Goal: Transaction & Acquisition: Subscribe to service/newsletter

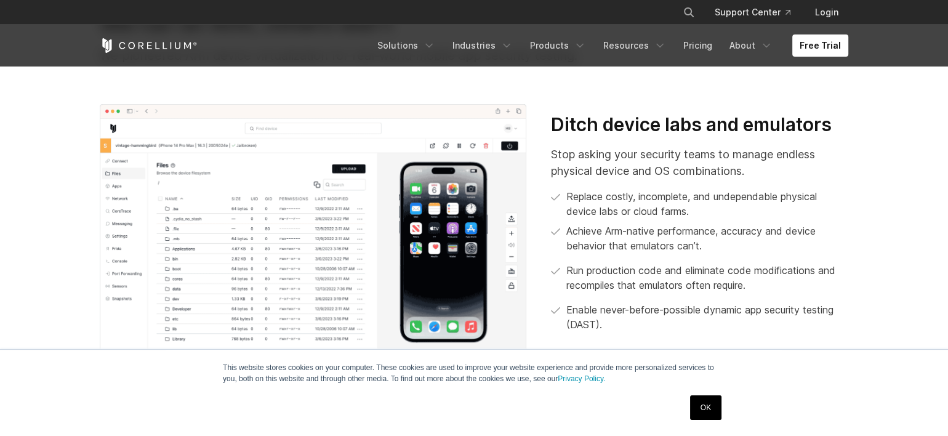
scroll to position [445, 0]
click at [591, 171] on p "Stop asking your security teams to manage endless physical device and OS combin…" at bounding box center [699, 161] width 297 height 33
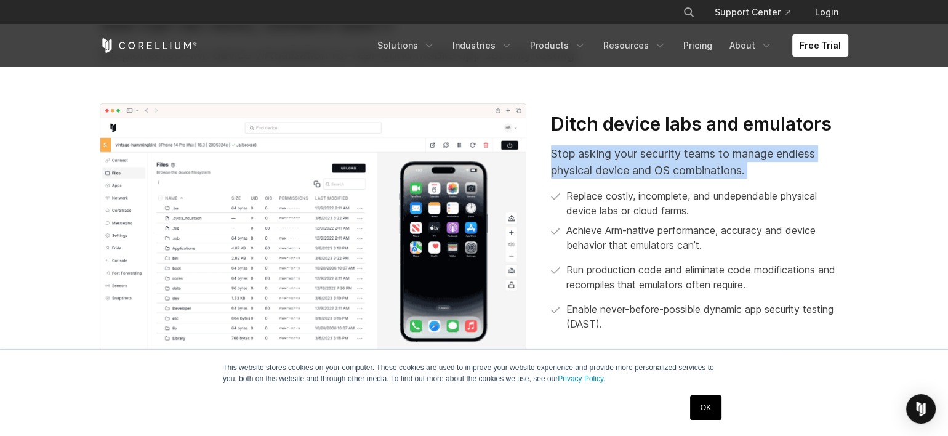
click at [591, 171] on p "Stop asking your security teams to manage endless physical device and OS combin…" at bounding box center [699, 161] width 297 height 33
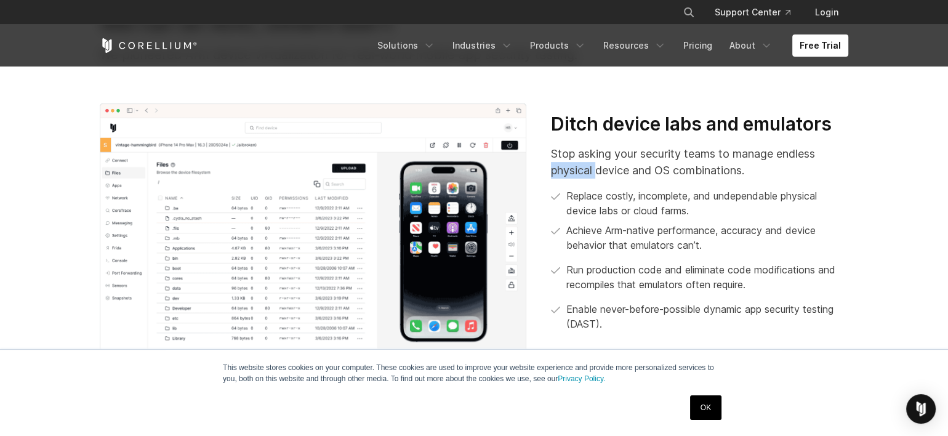
click at [591, 171] on p "Stop asking your security teams to manage endless physical device and OS combin…" at bounding box center [699, 161] width 297 height 33
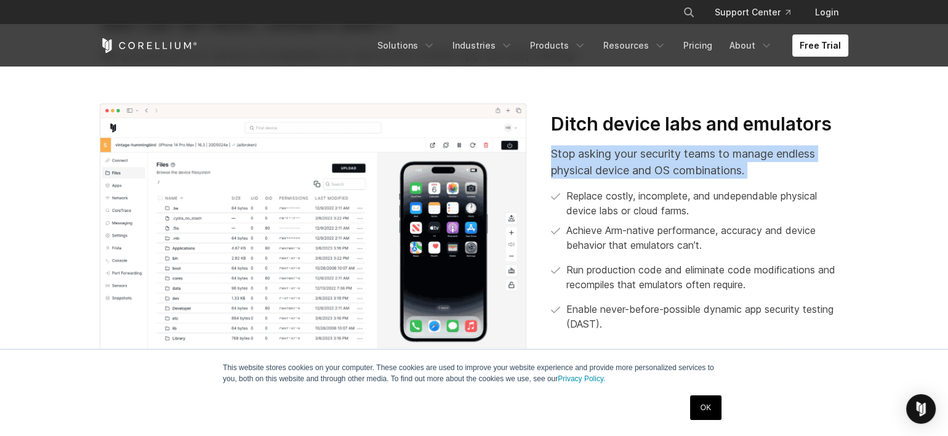
click at [591, 171] on p "Stop asking your security teams to manage endless physical device and OS combin…" at bounding box center [699, 161] width 297 height 33
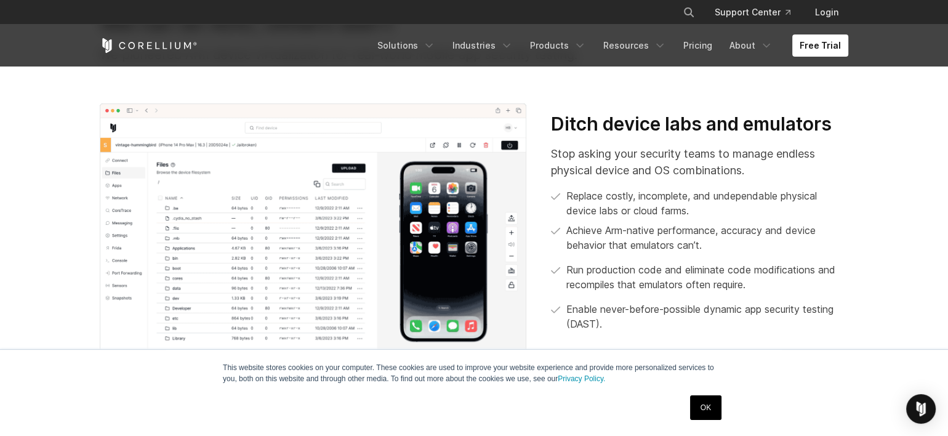
click at [614, 201] on p "Replace costly, incomplete, and undependable physical device labs or cloud farm…" at bounding box center [707, 203] width 282 height 30
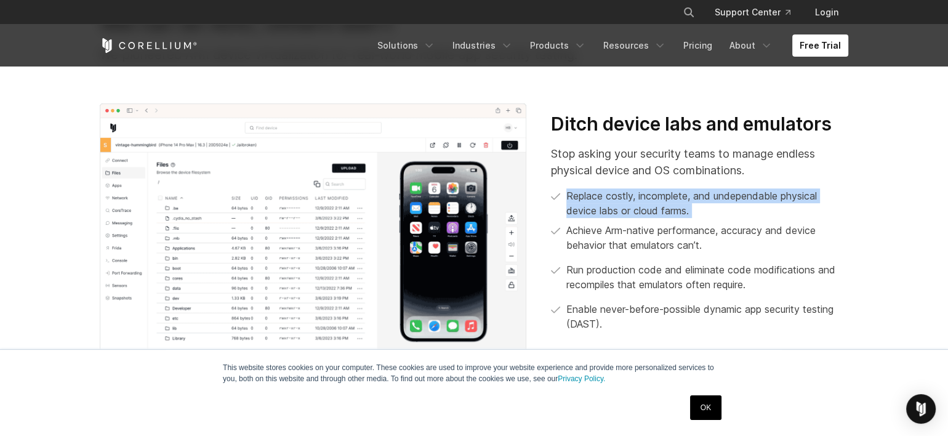
click at [614, 201] on p "Replace costly, incomplete, and undependable physical device labs or cloud farm…" at bounding box center [707, 203] width 282 height 30
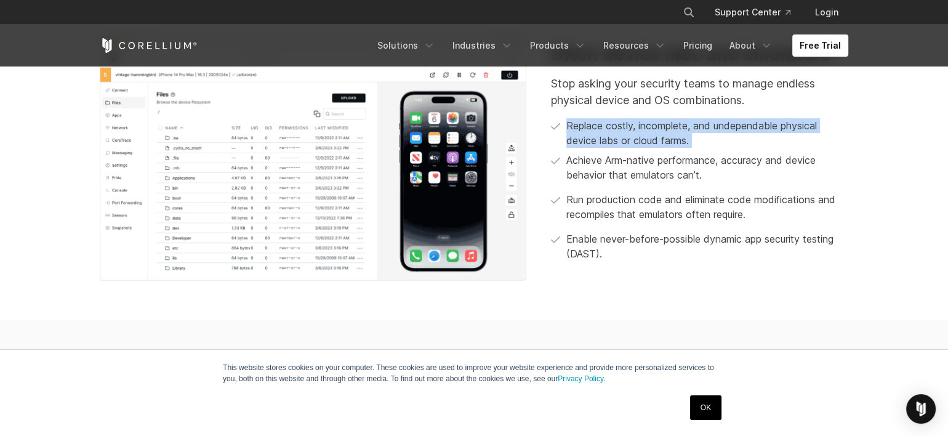
scroll to position [518, 0]
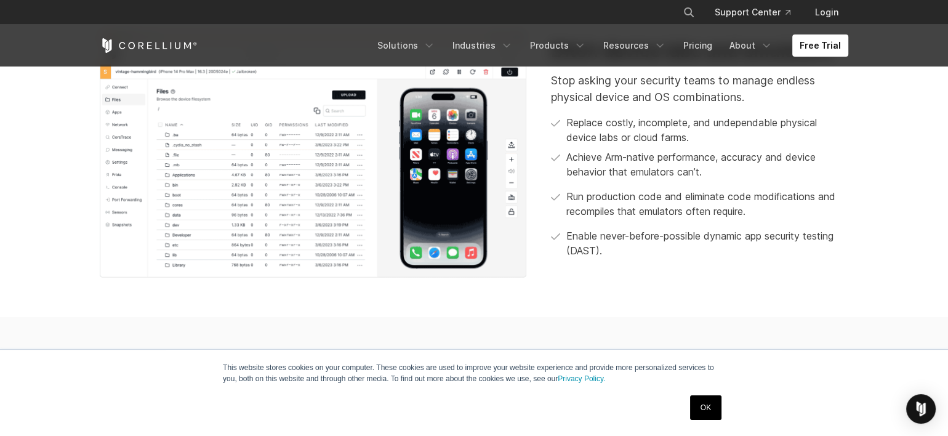
click at [614, 201] on p "Run production code and eliminate code modifications and recompiles that emulat…" at bounding box center [707, 204] width 282 height 30
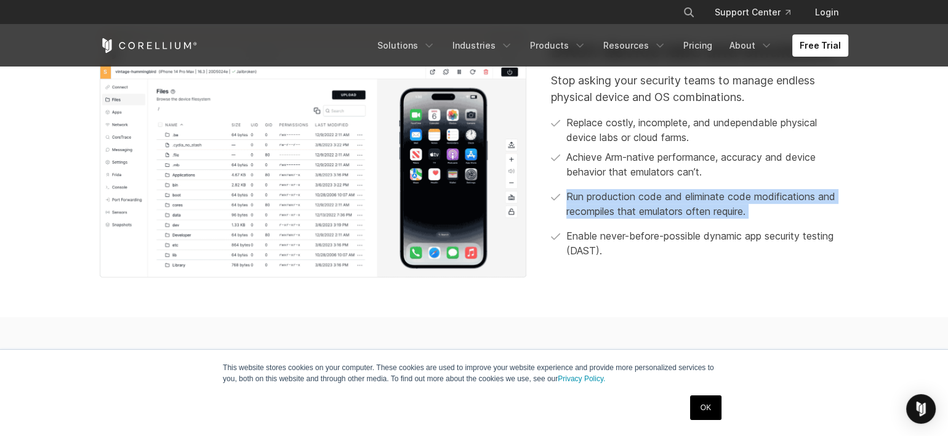
click at [614, 201] on p "Run production code and eliminate code modifications and recompiles that emulat…" at bounding box center [707, 204] width 282 height 30
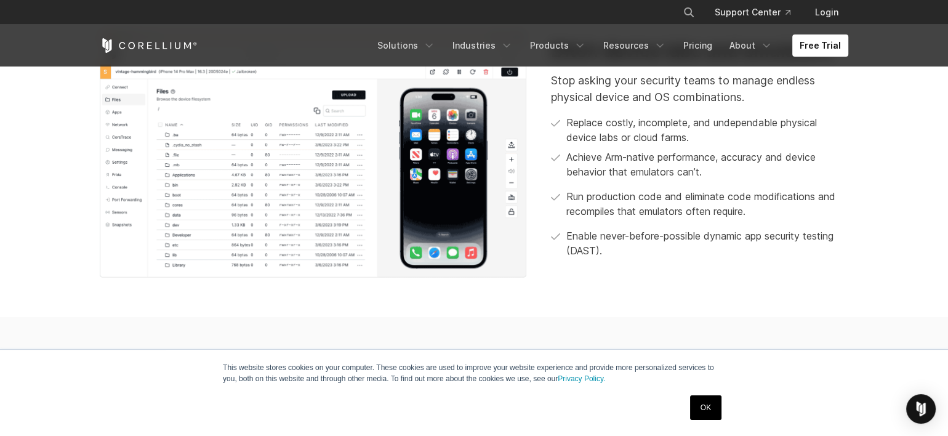
click at [626, 231] on p "Enable never-before-possible dynamic app security testing (DAST)." at bounding box center [707, 243] width 282 height 30
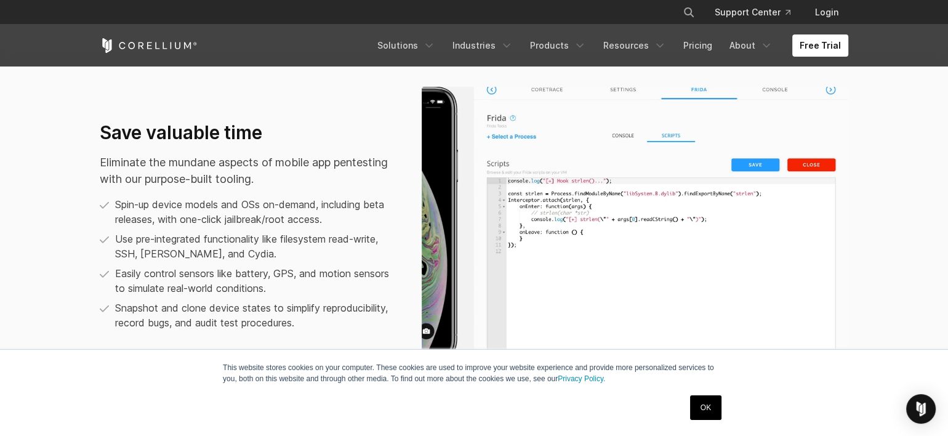
scroll to position [799, 0]
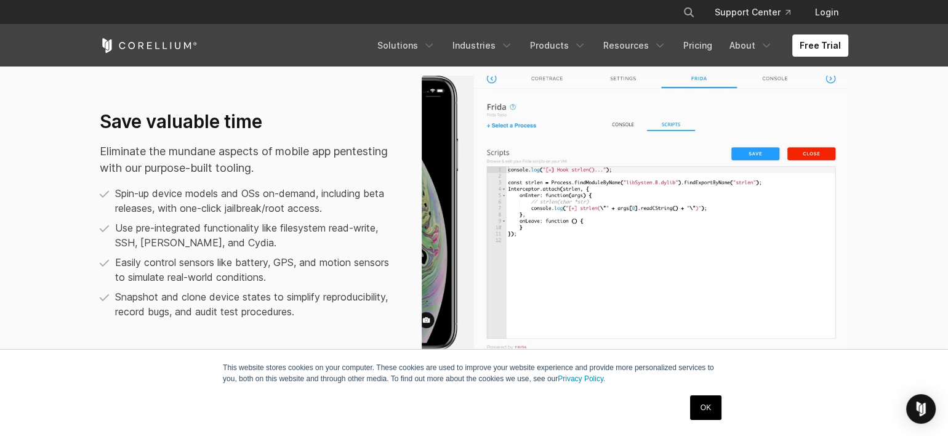
click at [317, 210] on p "Spin-up device models and OSs on-demand, including beta releases, with one-clic…" at bounding box center [256, 201] width 282 height 30
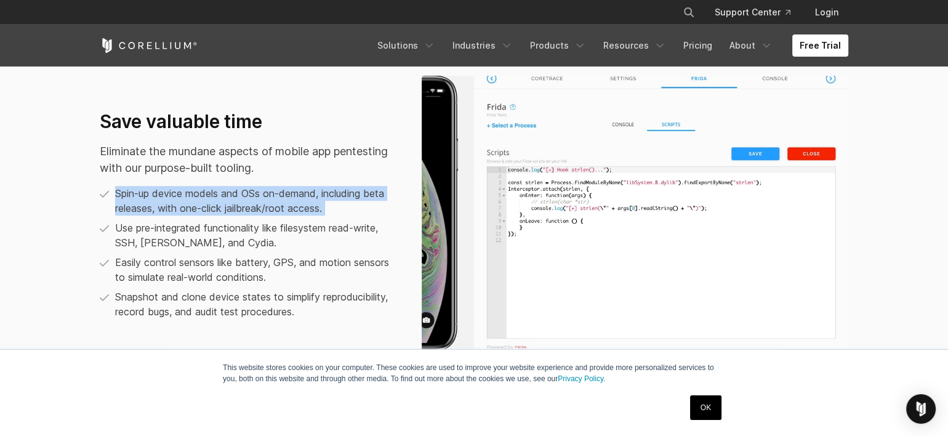
click at [317, 210] on p "Spin-up device models and OSs on-demand, including beta releases, with one-clic…" at bounding box center [256, 201] width 282 height 30
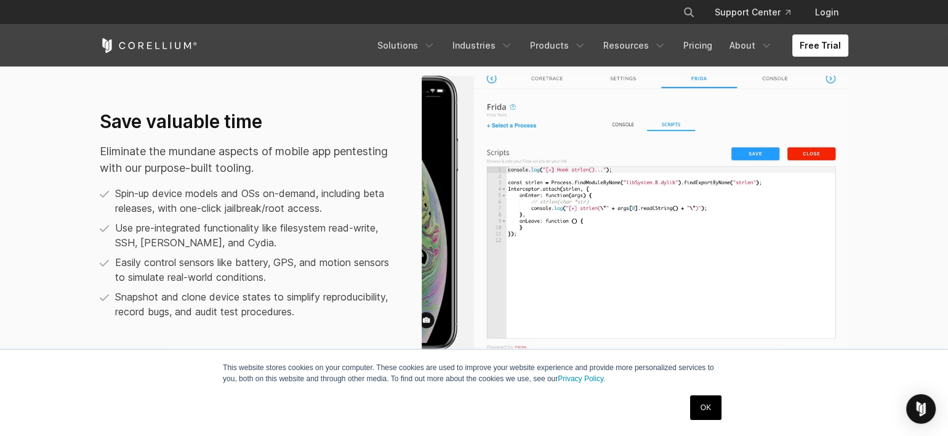
click at [316, 224] on p "Use pre-integrated functionality like filesystem read-write, SSH, FRIDA, and Cy…" at bounding box center [256, 235] width 282 height 30
click at [267, 227] on p "Use pre-integrated functionality like filesystem read-write, SSH, FRIDA, and Cy…" at bounding box center [256, 235] width 282 height 30
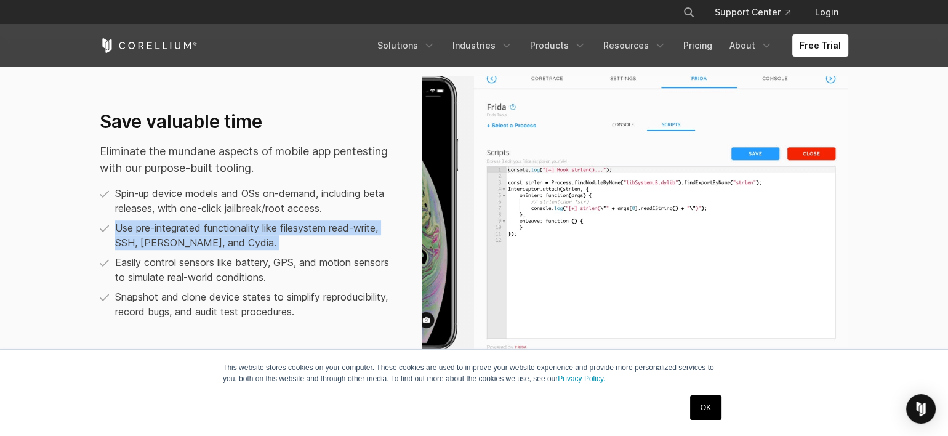
click at [267, 227] on p "Use pre-integrated functionality like filesystem read-write, SSH, FRIDA, and Cy…" at bounding box center [256, 235] width 282 height 30
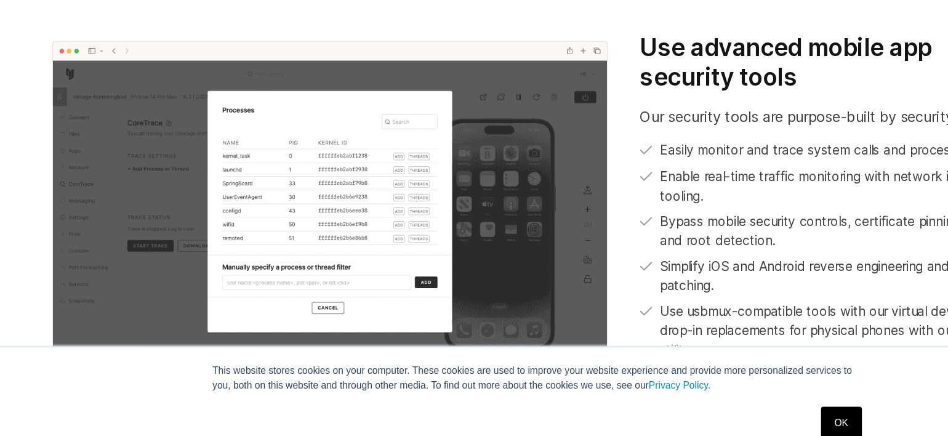
scroll to position [1133, 0]
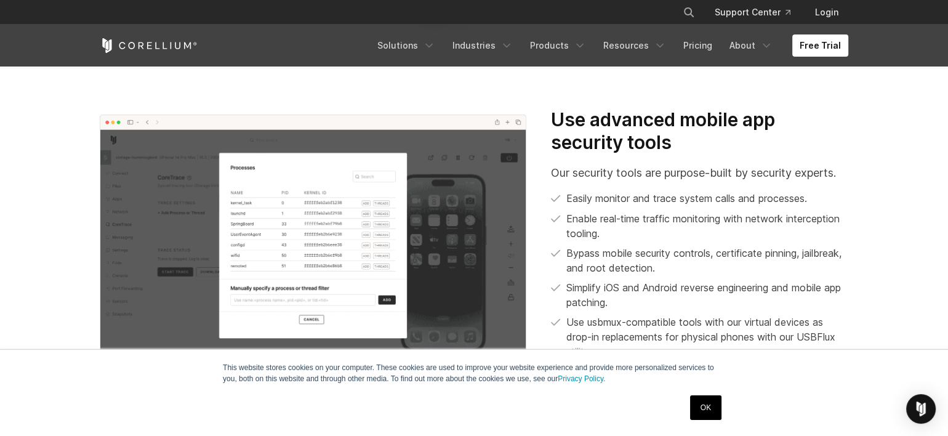
click at [682, 112] on h3 "Use advanced mobile app security tools" at bounding box center [699, 131] width 297 height 46
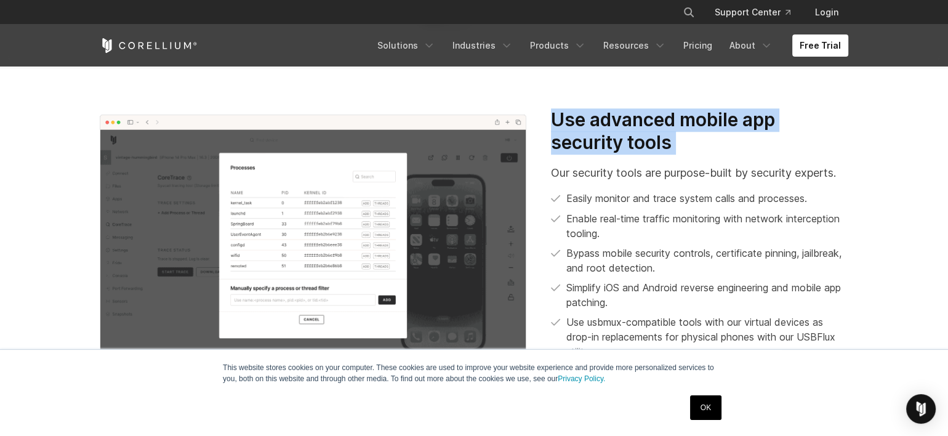
click at [682, 112] on h3 "Use advanced mobile app security tools" at bounding box center [699, 131] width 297 height 46
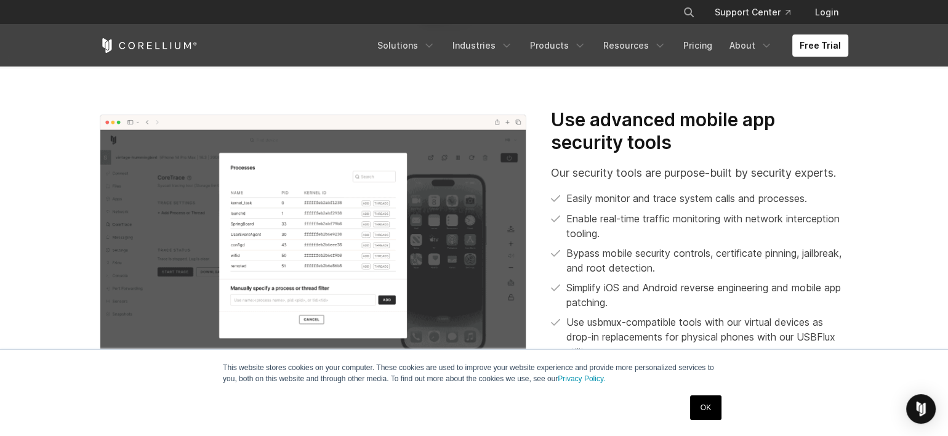
click at [644, 195] on p "Easily monitor and trace system calls and processes." at bounding box center [686, 198] width 241 height 15
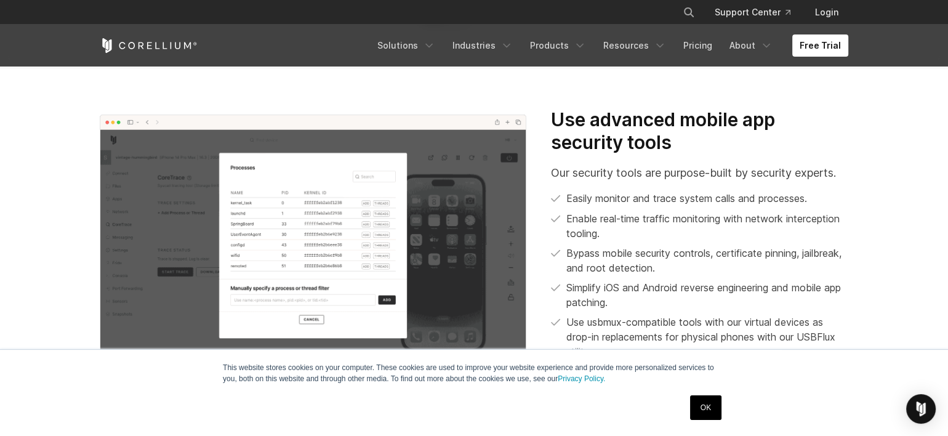
click at [644, 227] on p "Enable real-time traffic monitoring with network interception tooling." at bounding box center [707, 226] width 282 height 30
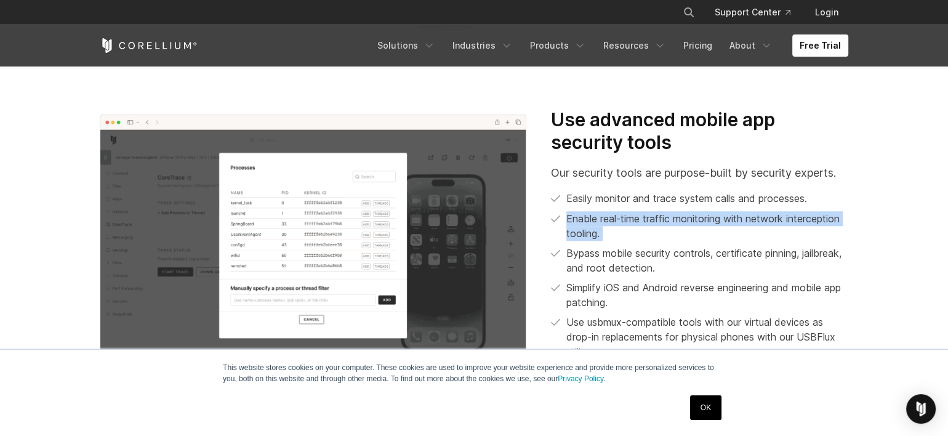
click at [644, 227] on p "Enable real-time traffic monitoring with network interception tooling." at bounding box center [707, 226] width 282 height 30
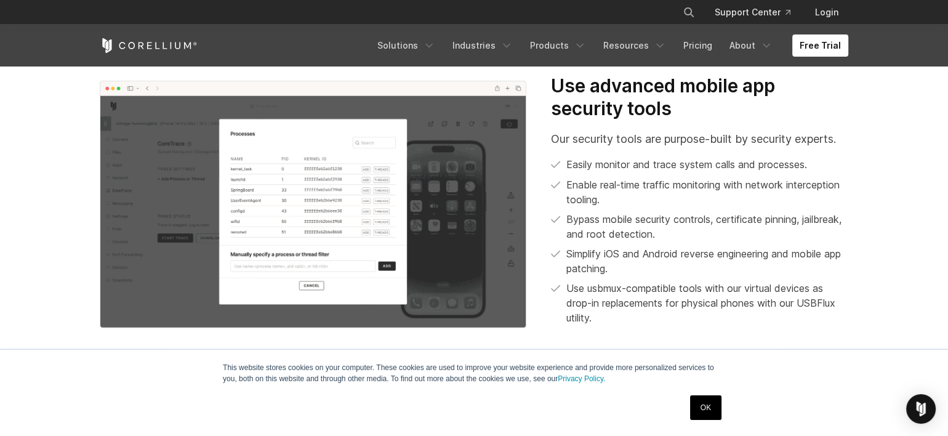
click at [644, 227] on p "Bypass mobile security controls, certificate pinning, jailbreak, and root detec…" at bounding box center [707, 227] width 282 height 30
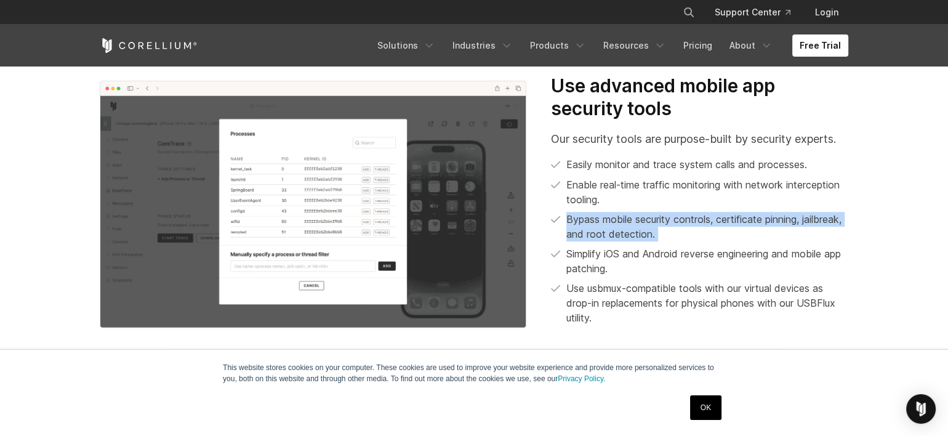
click at [644, 227] on p "Bypass mobile security controls, certificate pinning, jailbreak, and root detec…" at bounding box center [707, 227] width 282 height 30
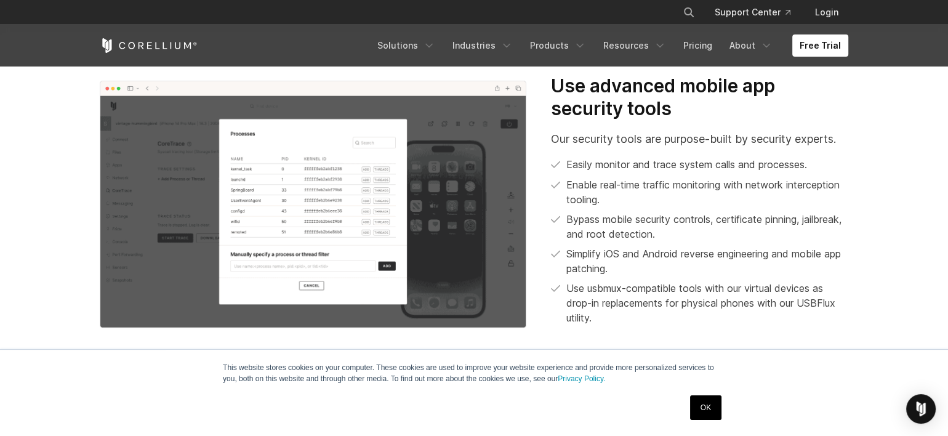
click at [629, 251] on p "Simplify iOS and Android reverse engineering and mobile app patching." at bounding box center [707, 261] width 282 height 30
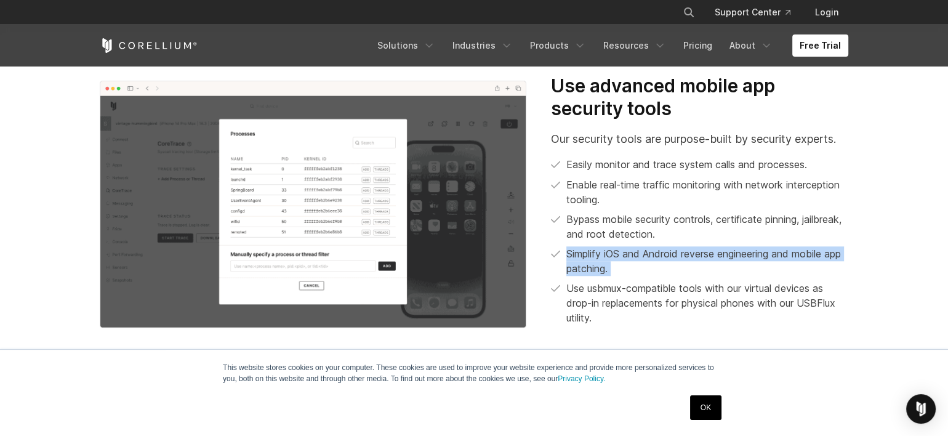
click at [629, 251] on p "Simplify iOS and Android reverse engineering and mobile app patching." at bounding box center [707, 261] width 282 height 30
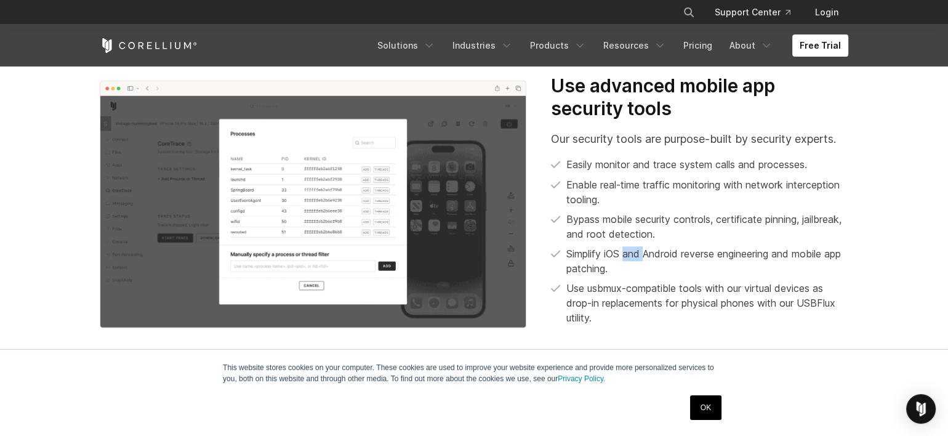
click at [629, 251] on p "Simplify iOS and Android reverse engineering and mobile app patching." at bounding box center [707, 261] width 282 height 30
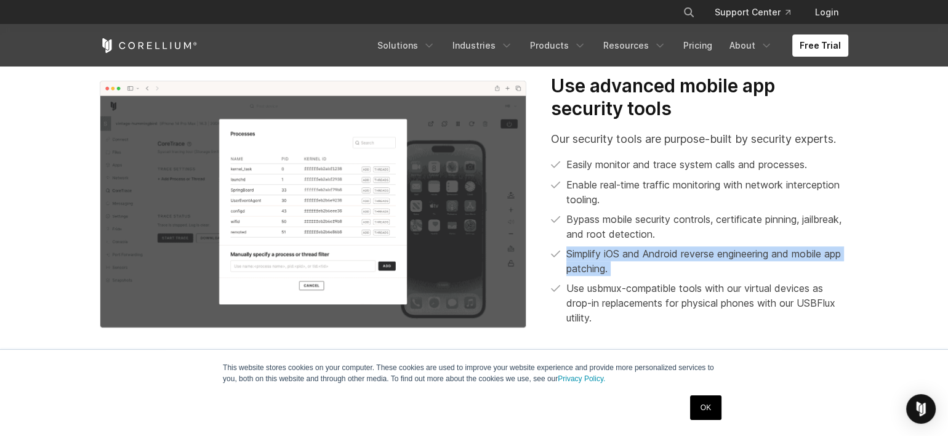
click at [629, 251] on p "Simplify iOS and Android reverse engineering and mobile app patching." at bounding box center [707, 261] width 282 height 30
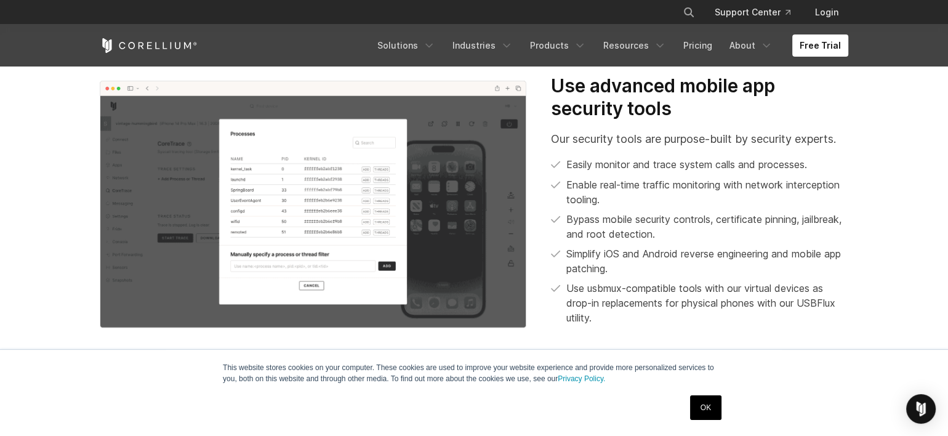
click at [633, 287] on span "Use usbmux-compatible tools with our virtual devices as drop-in replacements fo…" at bounding box center [707, 303] width 282 height 44
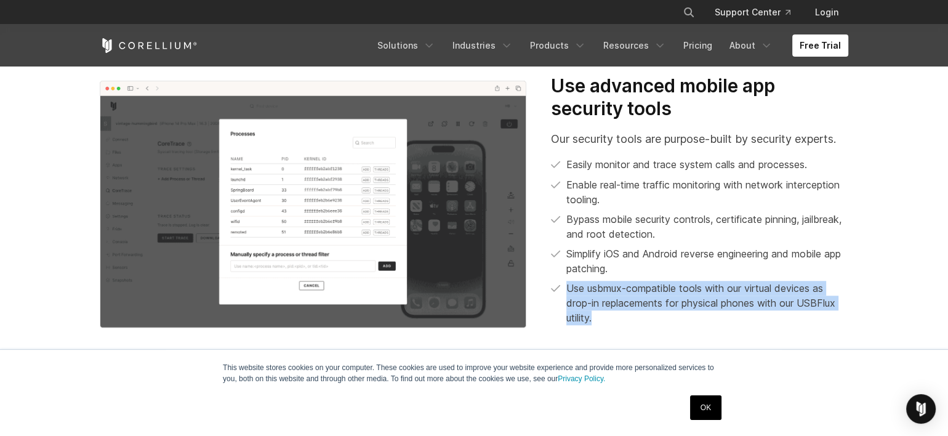
click at [633, 287] on span "Use usbmux-compatible tools with our virtual devices as drop-in replacements fo…" at bounding box center [707, 303] width 282 height 44
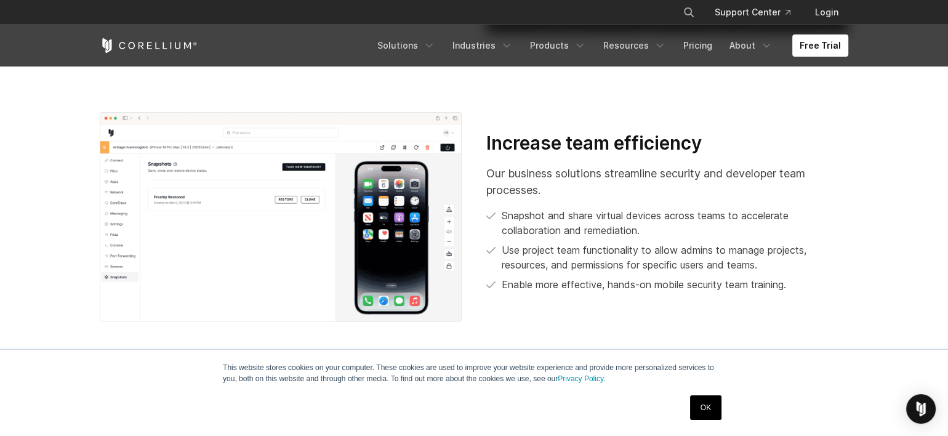
scroll to position [2124, 0]
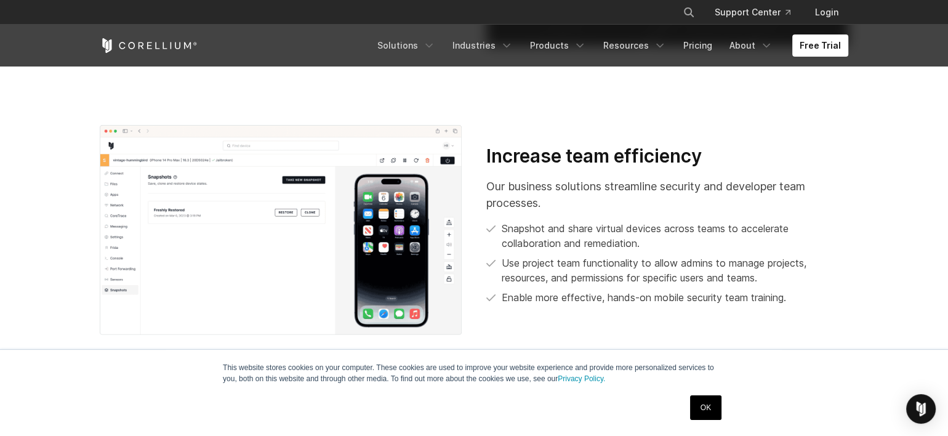
click at [536, 190] on p "Our business solutions streamline security and developer team processes." at bounding box center [667, 194] width 362 height 33
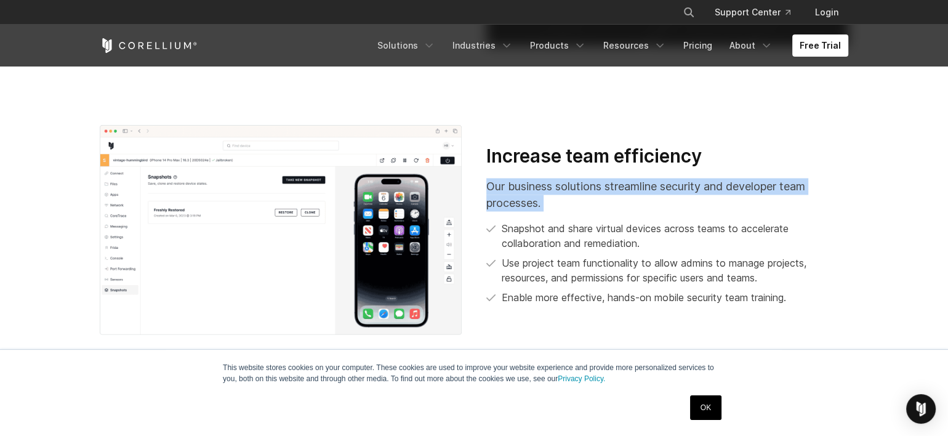
click at [536, 190] on p "Our business solutions streamline security and developer team processes." at bounding box center [667, 194] width 362 height 33
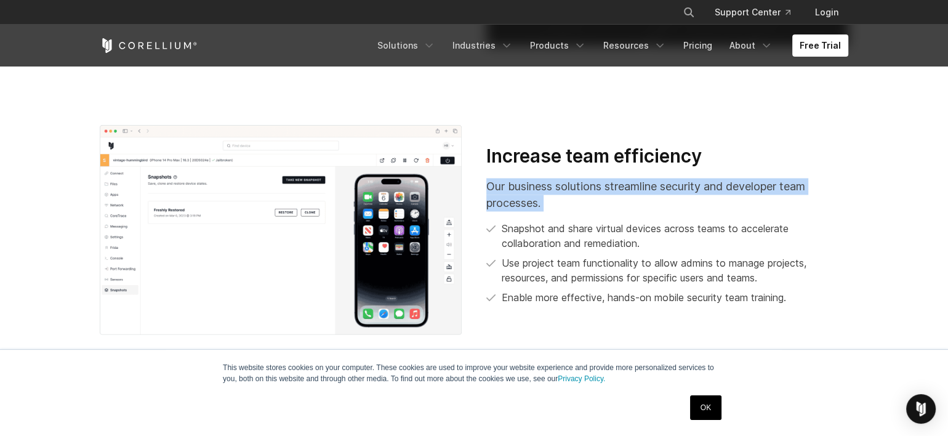
click at [536, 190] on p "Our business solutions streamline security and developer team processes." at bounding box center [667, 194] width 362 height 33
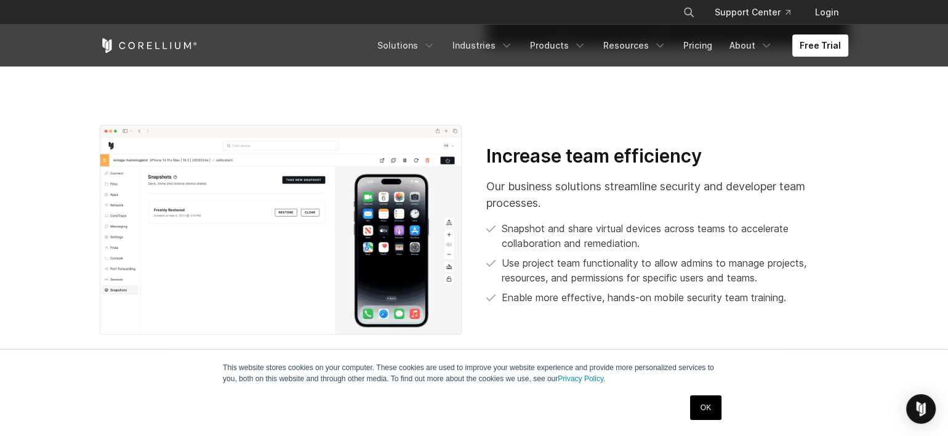
click at [539, 230] on p "Snapshot and share virtual devices across teams to accelerate collaboration and…" at bounding box center [675, 236] width 347 height 30
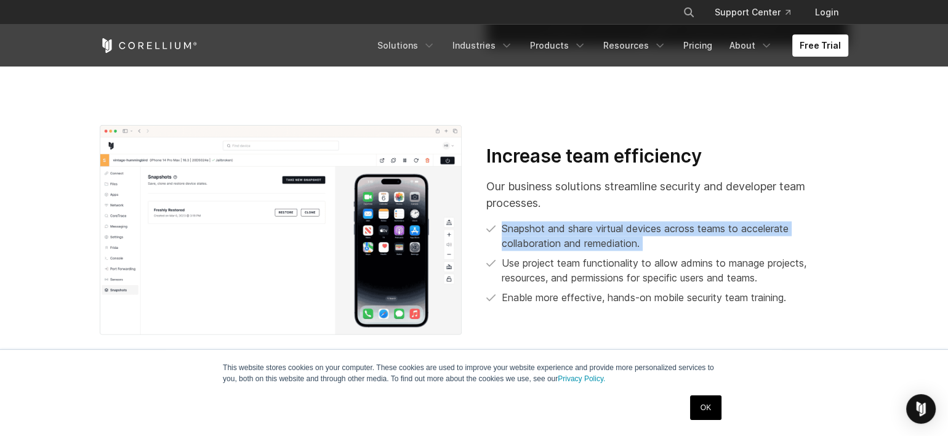
click at [539, 230] on p "Snapshot and share virtual devices across teams to accelerate collaboration and…" at bounding box center [675, 236] width 347 height 30
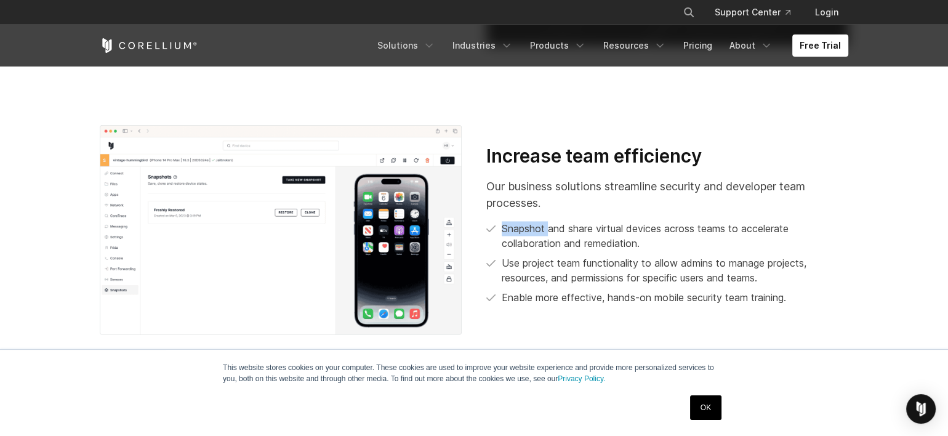
click at [539, 230] on p "Snapshot and share virtual devices across teams to accelerate collaboration and…" at bounding box center [675, 236] width 347 height 30
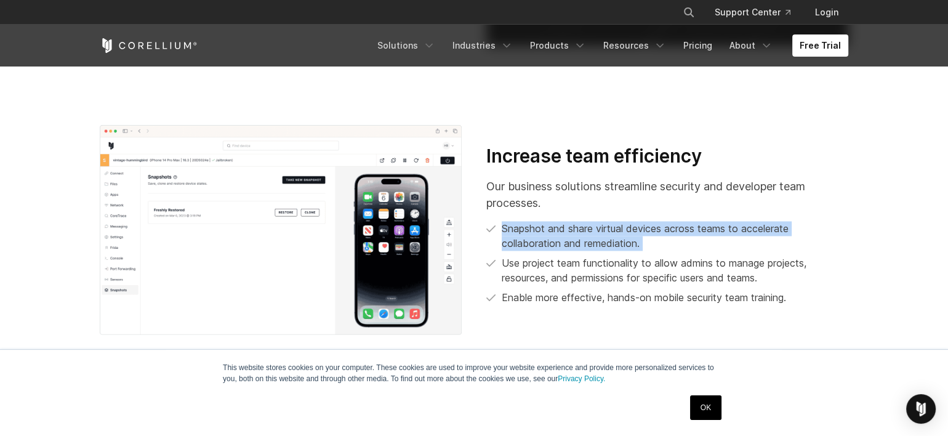
click at [539, 230] on p "Snapshot and share virtual devices across teams to accelerate collaboration and…" at bounding box center [675, 236] width 347 height 30
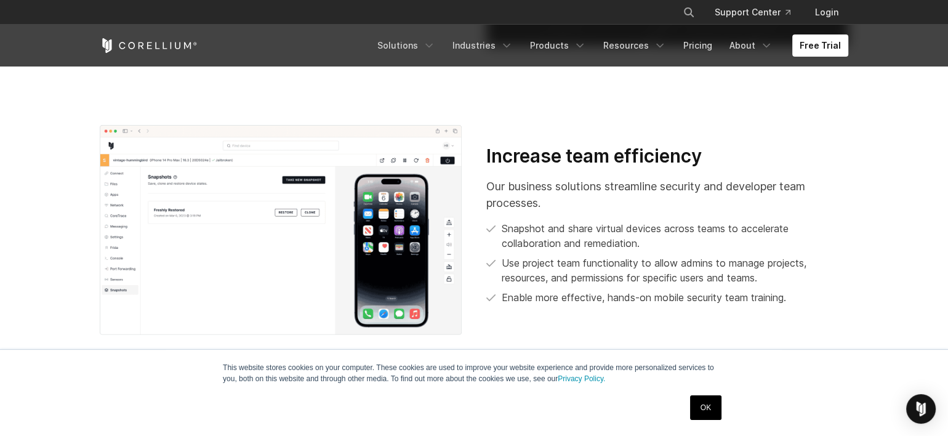
click at [540, 278] on p "Use project team functionality to allow admins to manage projects, resources, a…" at bounding box center [675, 270] width 347 height 30
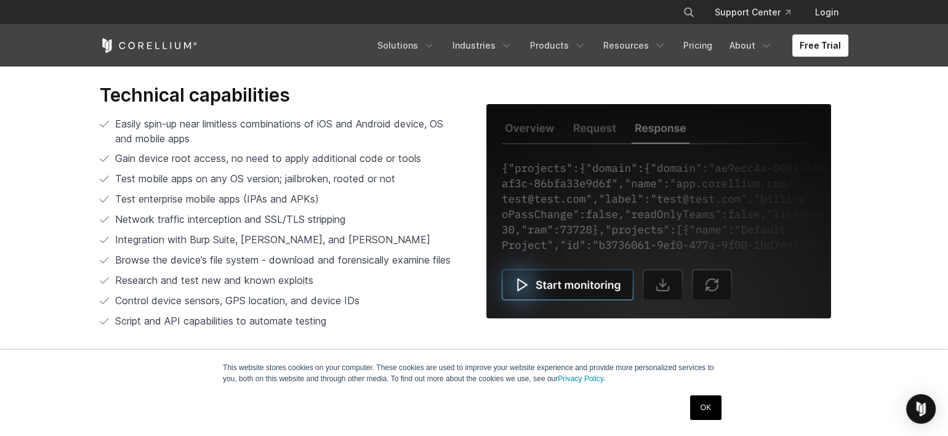
scroll to position [2471, 0]
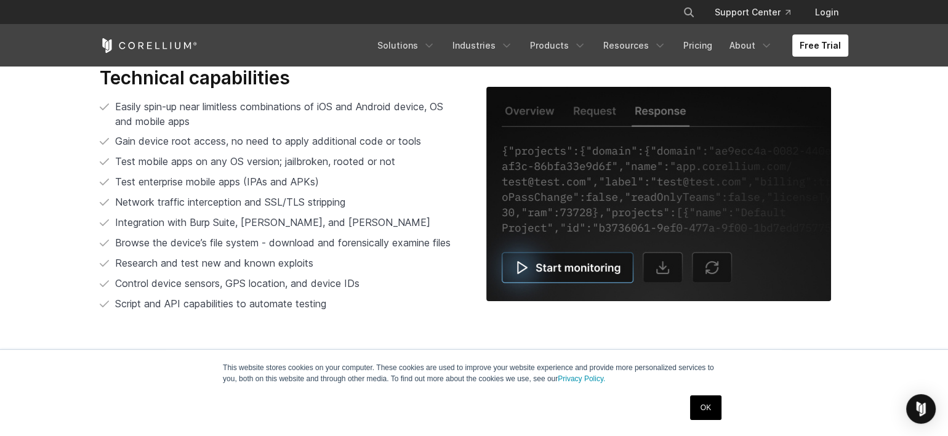
click at [520, 269] on img at bounding box center [658, 194] width 345 height 214
click at [224, 158] on span "Test mobile apps on any OS version; jailbroken, rooted or not" at bounding box center [255, 161] width 280 height 12
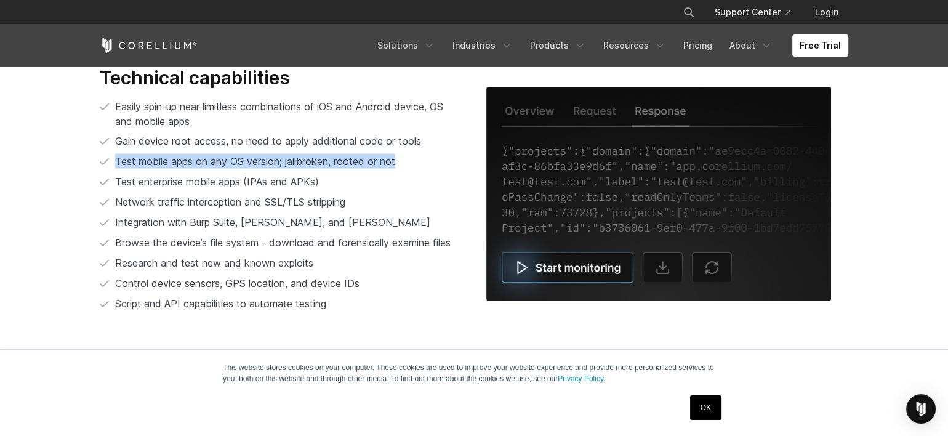
click at [224, 158] on span "Test mobile apps on any OS version; jailbroken, rooted or not" at bounding box center [255, 161] width 280 height 12
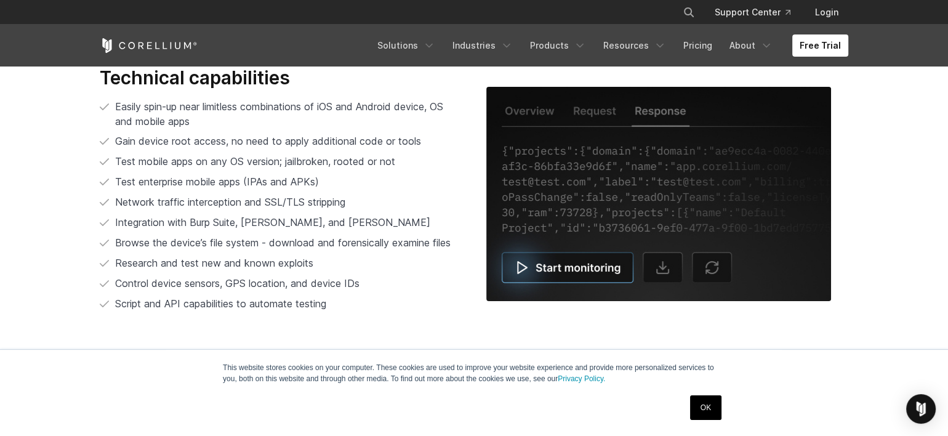
click at [224, 158] on span "Test mobile apps on any OS version; jailbroken, rooted or not" at bounding box center [255, 161] width 280 height 12
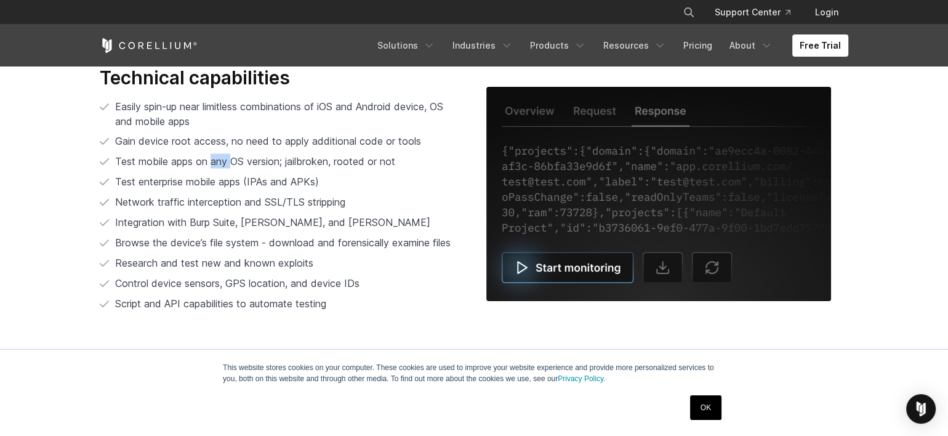
click at [224, 158] on span "Test mobile apps on any OS version; jailbroken, rooted or not" at bounding box center [255, 161] width 280 height 12
click at [219, 158] on span "Test mobile apps on any OS version; jailbroken, rooted or not" at bounding box center [255, 161] width 280 height 12
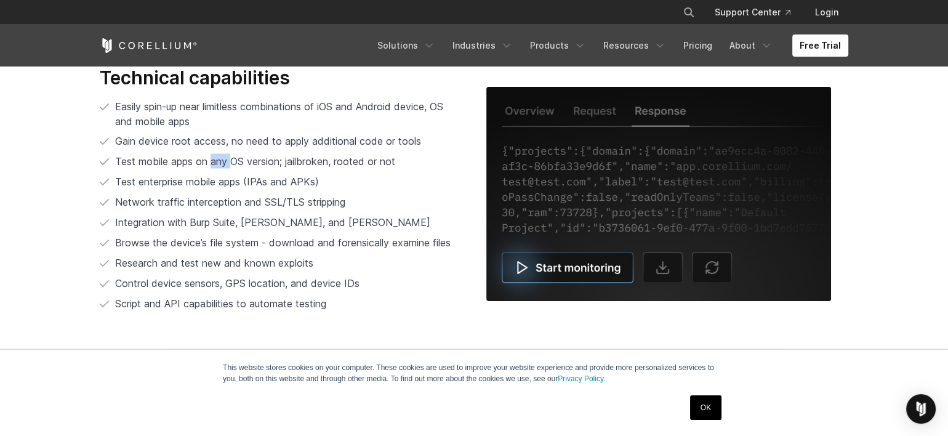
click at [219, 158] on span "Test mobile apps on any OS version; jailbroken, rooted or not" at bounding box center [255, 161] width 280 height 12
click at [219, 161] on span "Test mobile apps on any OS version; jailbroken, rooted or not" at bounding box center [255, 161] width 280 height 12
click at [244, 216] on span "Integration with Burp Suite, Charles Proxy, and Frida" at bounding box center [272, 222] width 315 height 12
click at [246, 212] on ul "Easily spin-up near limitless combinations of iOS and Android device, OS and mo…" at bounding box center [281, 205] width 362 height 212
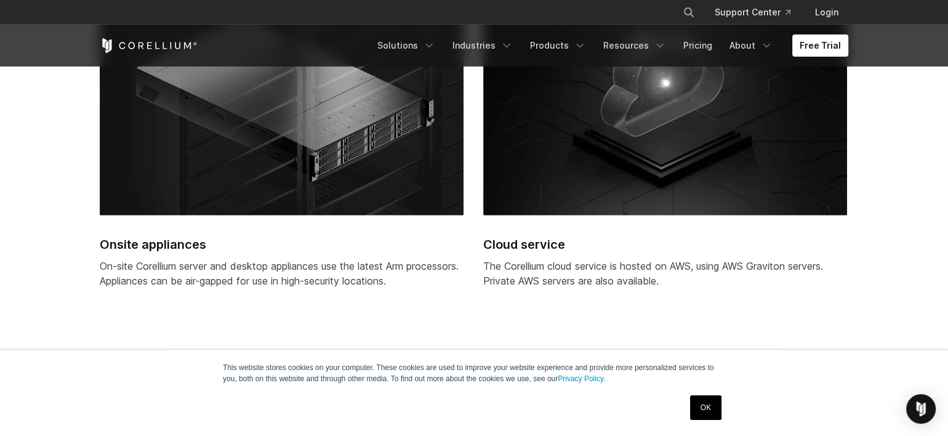
scroll to position [3200, 0]
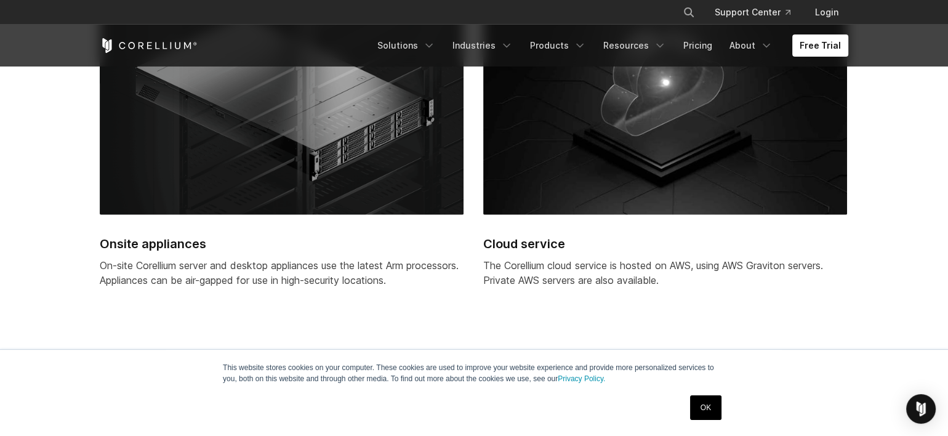
click at [578, 254] on div "Cloud service The Corellium cloud service is hosted on AWS, using AWS Graviton …" at bounding box center [665, 151] width 364 height 324
click at [591, 263] on p "The Corellium cloud service is hosted on AWS, using AWS Graviton servers. Priva…" at bounding box center [665, 273] width 364 height 30
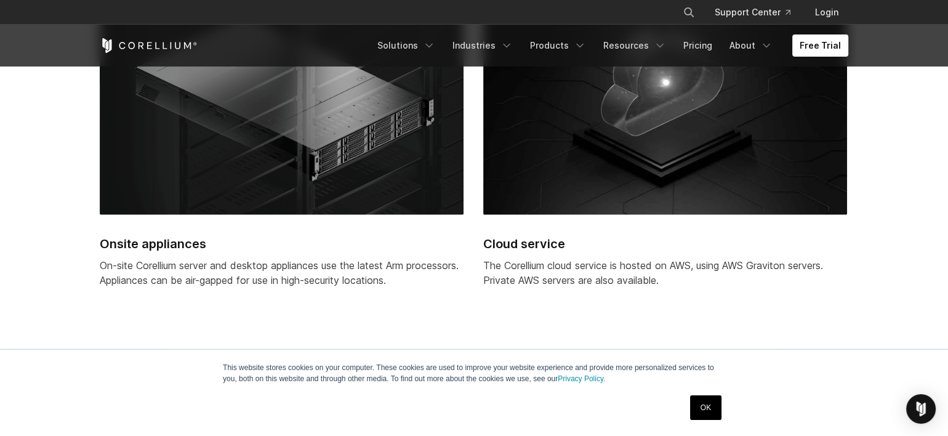
click at [591, 263] on p "The Corellium cloud service is hosted on AWS, using AWS Graviton servers. Priva…" at bounding box center [665, 273] width 364 height 30
click at [600, 270] on p "The Corellium cloud service is hosted on AWS, using AWS Graviton servers. Priva…" at bounding box center [665, 273] width 364 height 30
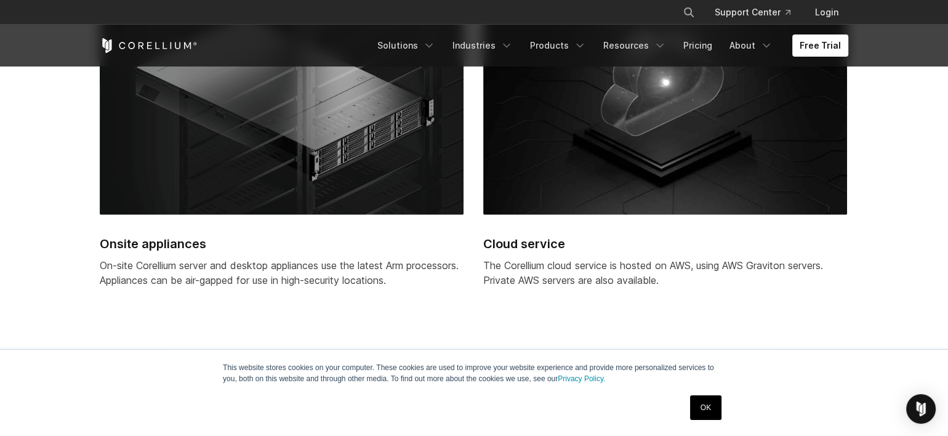
click at [600, 276] on p "The Corellium cloud service is hosted on AWS, using AWS Graviton servers. Priva…" at bounding box center [665, 273] width 364 height 30
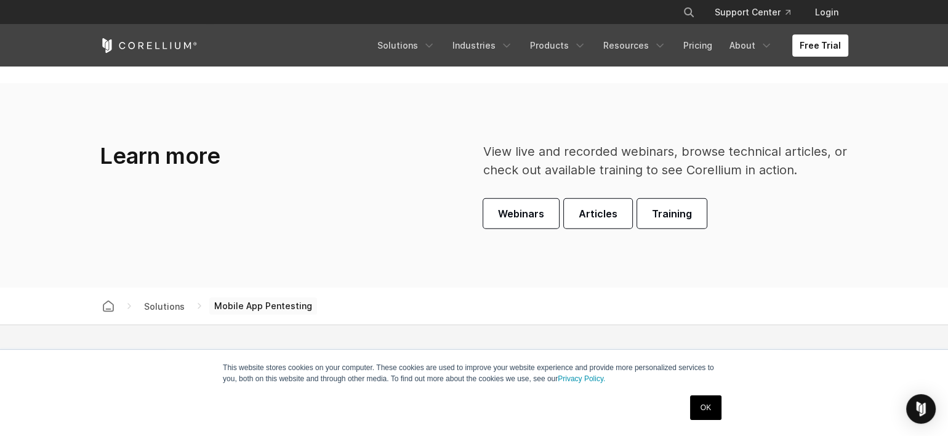
scroll to position [3470, 0]
click at [708, 49] on link "Pricing" at bounding box center [698, 45] width 44 height 22
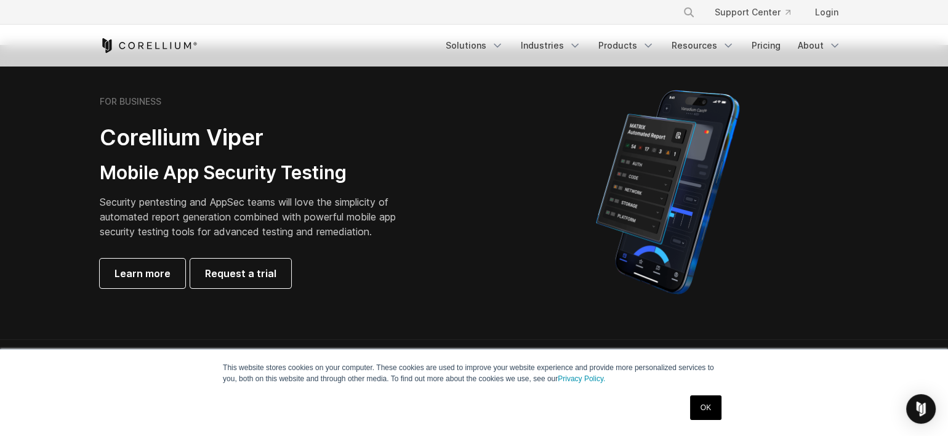
click at [317, 209] on p "Security pentesting and AppSec teams will love the simplicity of automated repo…" at bounding box center [257, 217] width 315 height 44
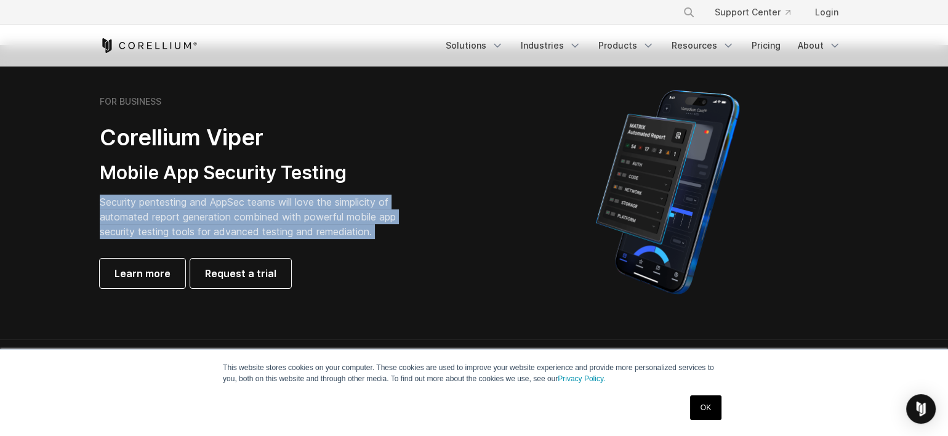
click at [317, 209] on p "Security pentesting and AppSec teams will love the simplicity of automated repo…" at bounding box center [257, 217] width 315 height 44
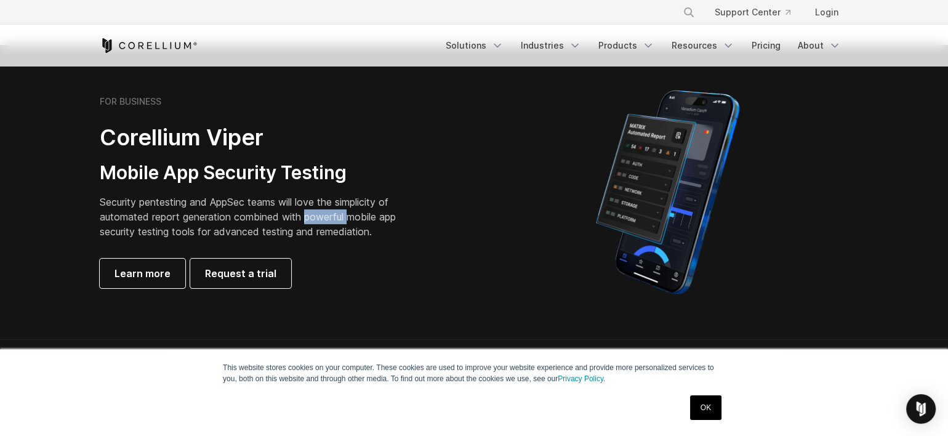
click at [317, 209] on p "Security pentesting and AppSec teams will love the simplicity of automated repo…" at bounding box center [257, 217] width 315 height 44
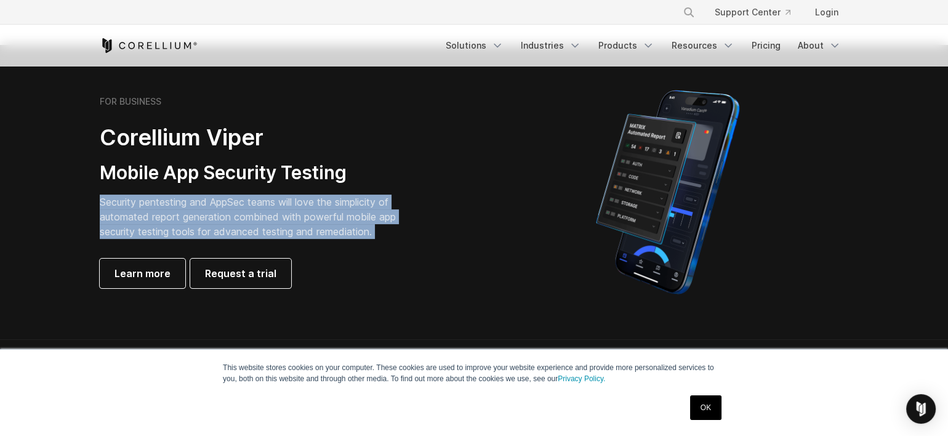
click at [317, 209] on p "Security pentesting and AppSec teams will love the simplicity of automated repo…" at bounding box center [257, 217] width 315 height 44
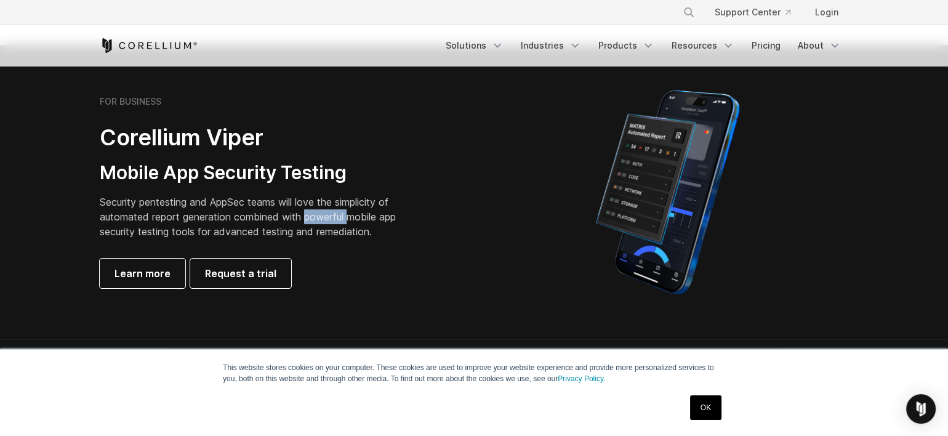
click at [317, 209] on p "Security pentesting and AppSec teams will love the simplicity of automated repo…" at bounding box center [257, 217] width 315 height 44
click at [322, 225] on p "Security pentesting and AppSec teams will love the simplicity of automated repo…" at bounding box center [257, 217] width 315 height 44
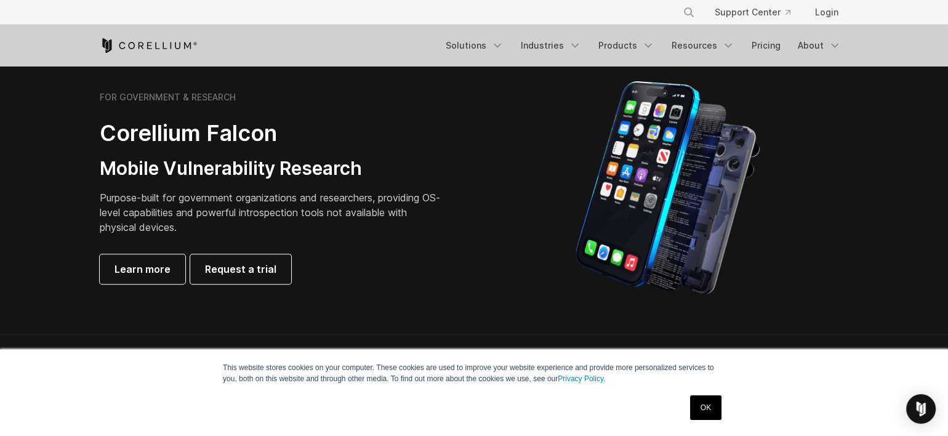
scroll to position [572, 0]
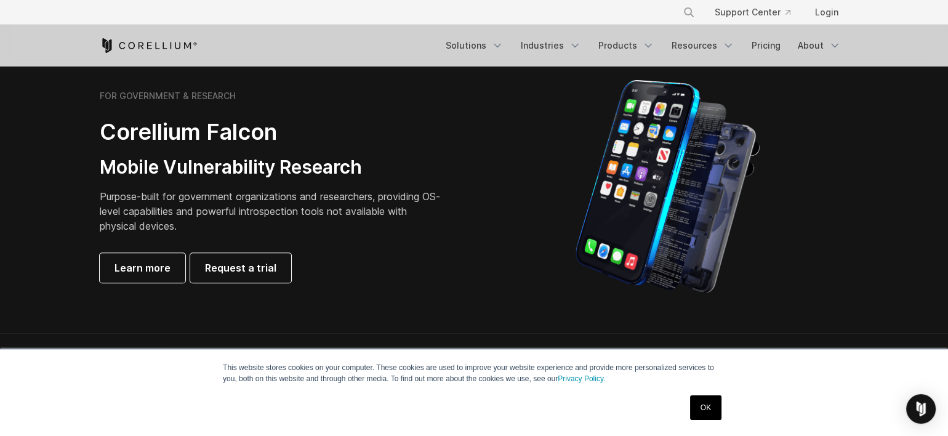
click at [283, 202] on p "Purpose-built for government organizations and researchers, providing OS-level …" at bounding box center [272, 211] width 345 height 44
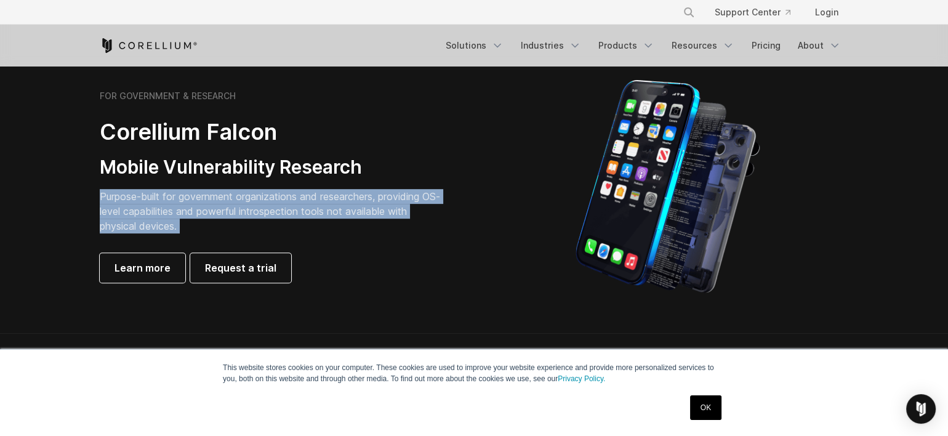
click at [283, 202] on p "Purpose-built for government organizations and researchers, providing OS-level …" at bounding box center [272, 211] width 345 height 44
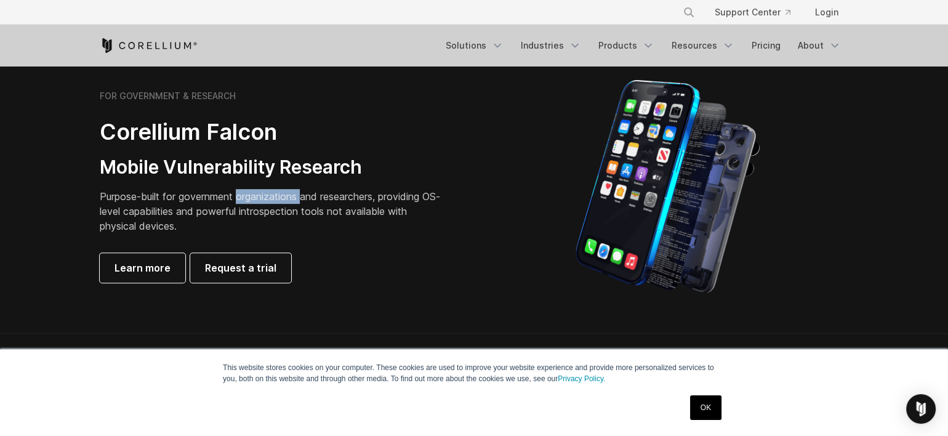
click at [283, 202] on p "Purpose-built for government organizations and researchers, providing OS-level …" at bounding box center [272, 211] width 345 height 44
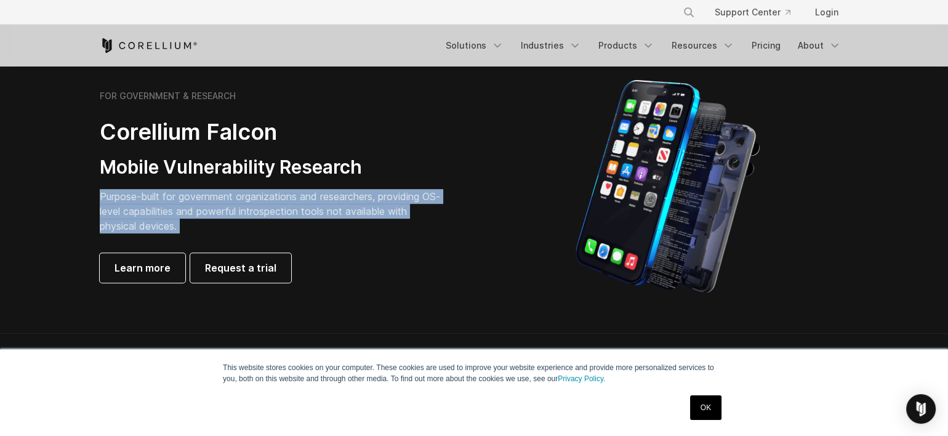
click at [283, 202] on p "Purpose-built for government organizations and researchers, providing OS-level …" at bounding box center [272, 211] width 345 height 44
click at [287, 209] on p "Purpose-built for government organizations and researchers, providing OS-level …" at bounding box center [272, 211] width 345 height 44
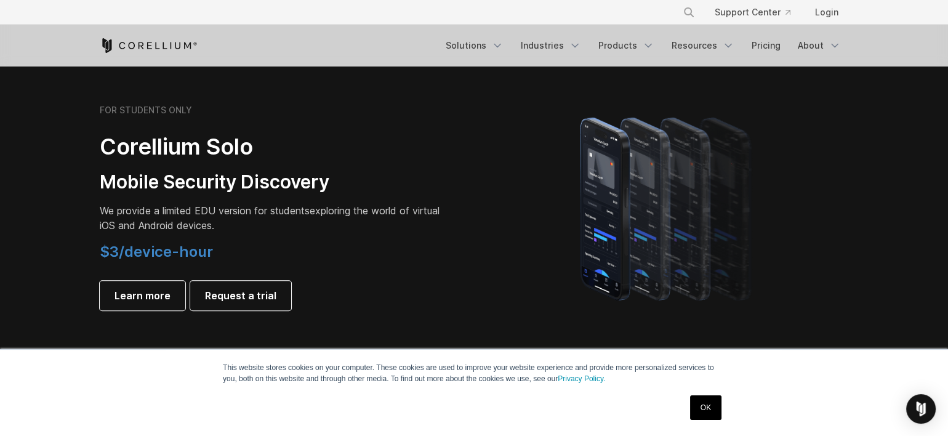
scroll to position [845, 0]
click at [287, 209] on span "We provide a limited EDU version for students" at bounding box center [205, 211] width 210 height 12
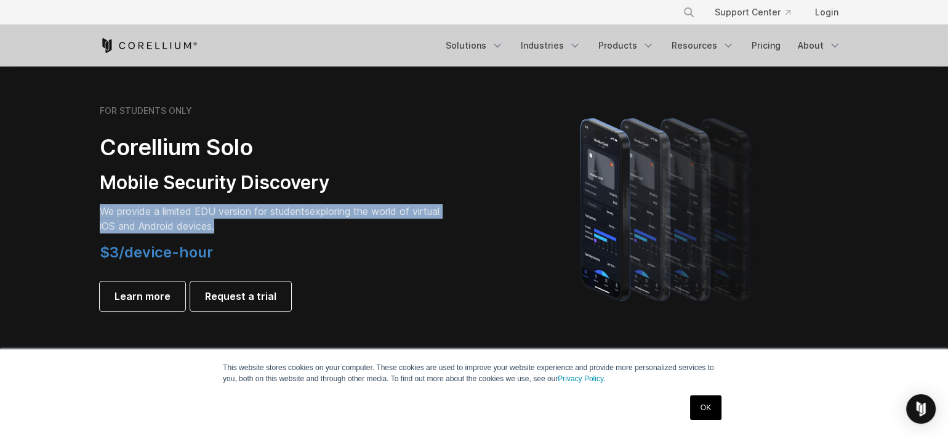
click at [287, 209] on span "We provide a limited EDU version for students" at bounding box center [205, 211] width 210 height 12
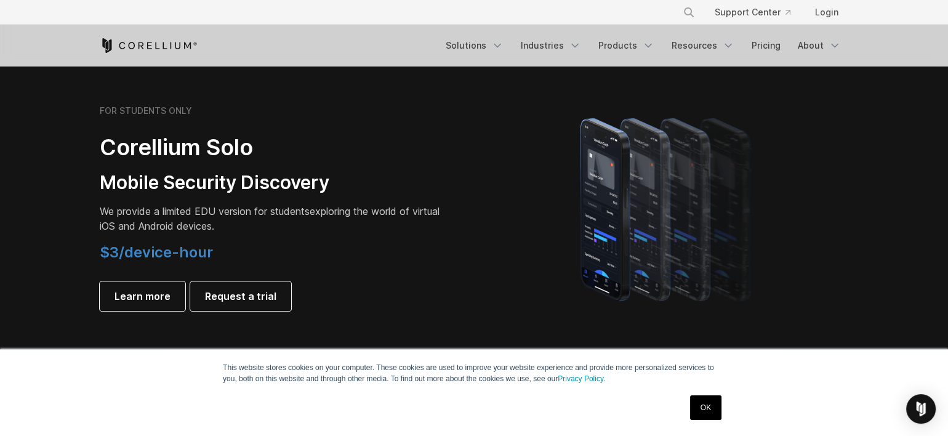
click at [287, 209] on span "We provide a limited EDU version for students" at bounding box center [205, 211] width 210 height 12
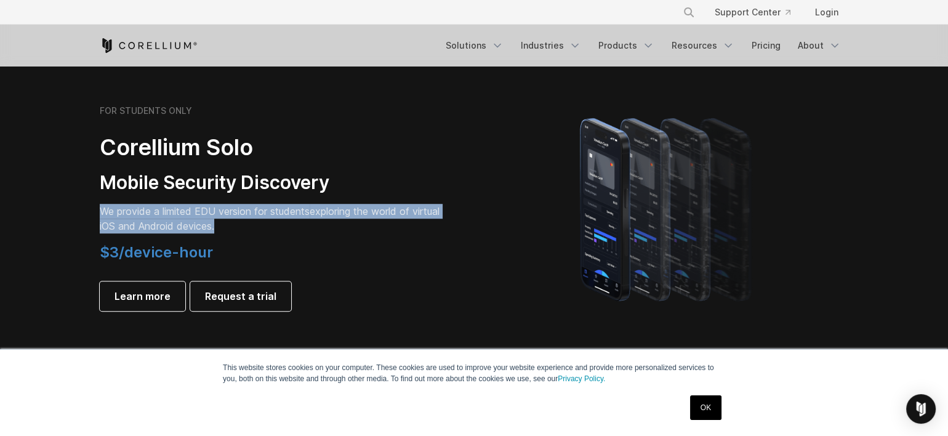
click at [287, 209] on span "We provide a limited EDU version for students" at bounding box center [205, 211] width 210 height 12
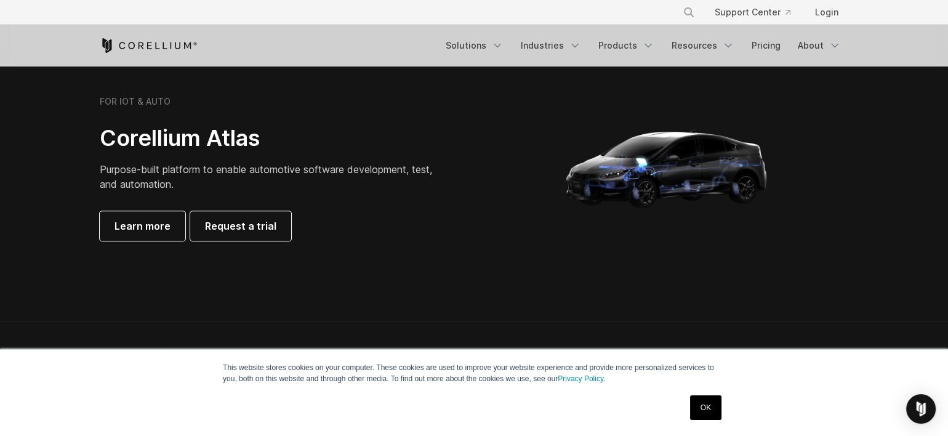
scroll to position [1178, 0]
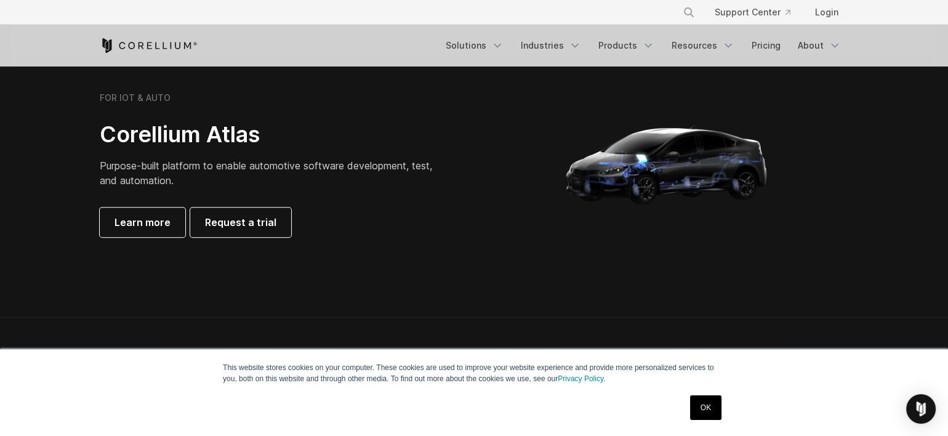
click at [301, 165] on span "Purpose-built platform to enable automotive software development, test, and aut…" at bounding box center [266, 172] width 332 height 27
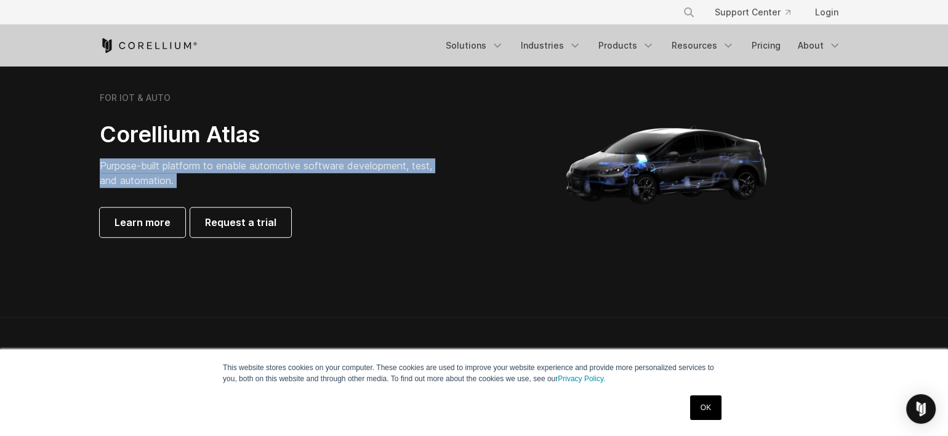
click at [301, 165] on span "Purpose-built platform to enable automotive software development, test, and aut…" at bounding box center [266, 172] width 332 height 27
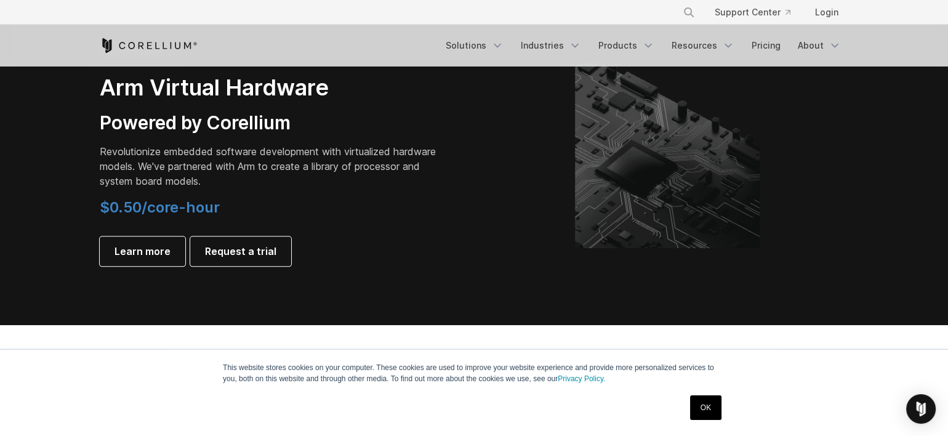
scroll to position [1490, 0]
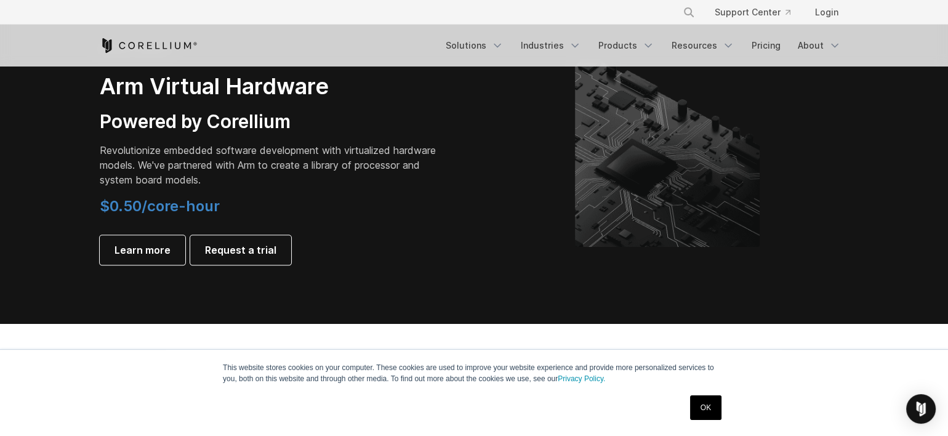
click at [301, 165] on p "Revolutionize embedded software development with virtualized hardware models. W…" at bounding box center [272, 165] width 345 height 44
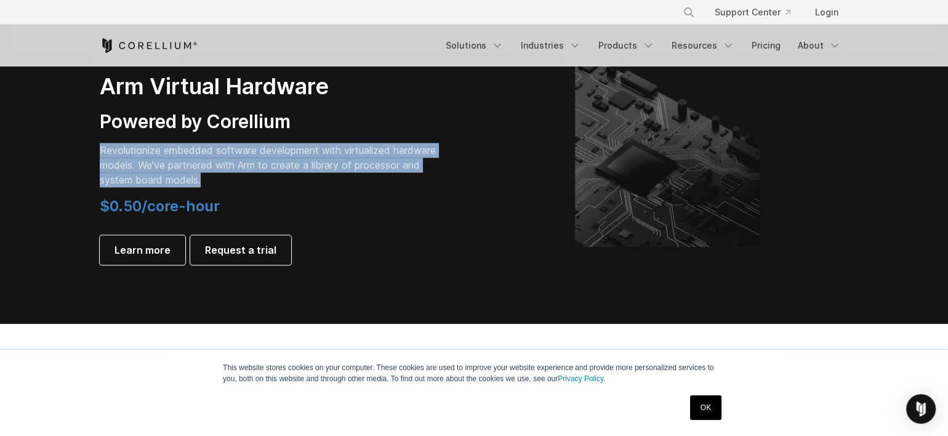
click at [301, 165] on p "Revolutionize embedded software development with virtualized hardware models. W…" at bounding box center [272, 165] width 345 height 44
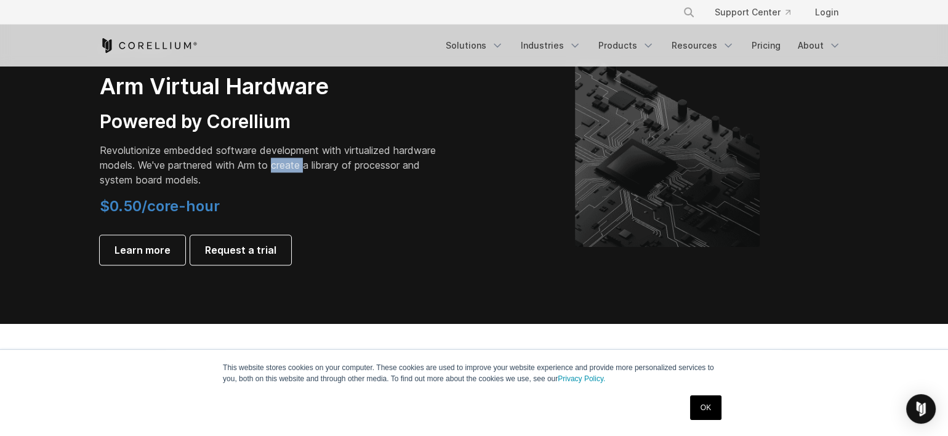
click at [301, 165] on p "Revolutionize embedded software development with virtualized hardware models. W…" at bounding box center [272, 165] width 345 height 44
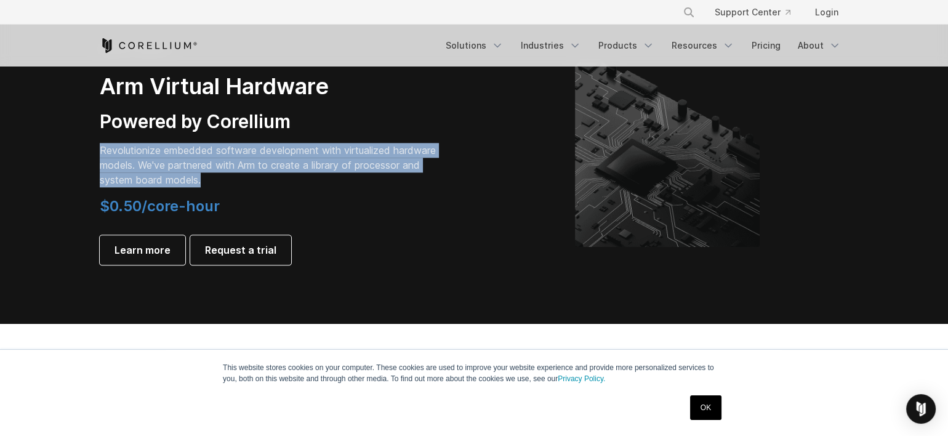
click at [301, 165] on p "Revolutionize embedded software development with virtualized hardware models. W…" at bounding box center [272, 165] width 345 height 44
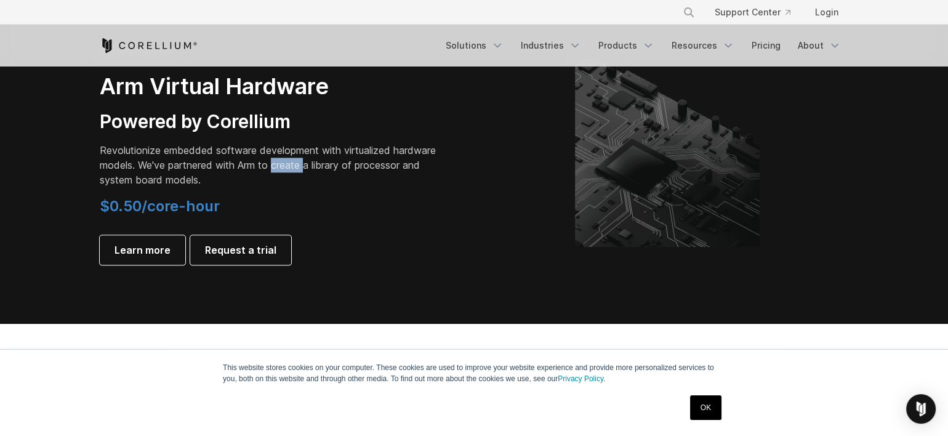
click at [301, 165] on p "Revolutionize embedded software development with virtualized hardware models. W…" at bounding box center [272, 165] width 345 height 44
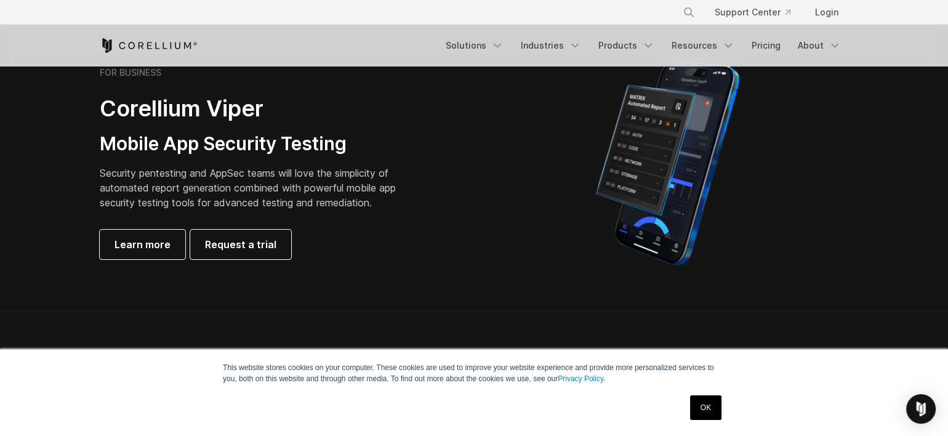
scroll to position [300, 0]
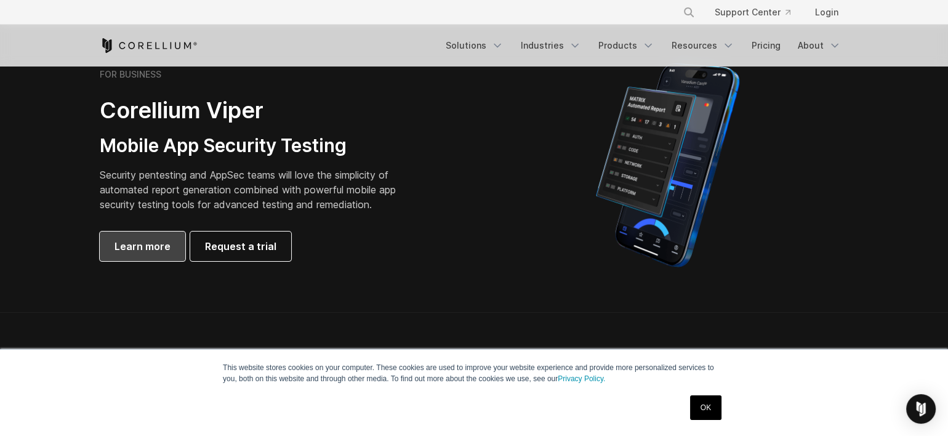
click at [164, 239] on span "Learn more" at bounding box center [142, 246] width 56 height 15
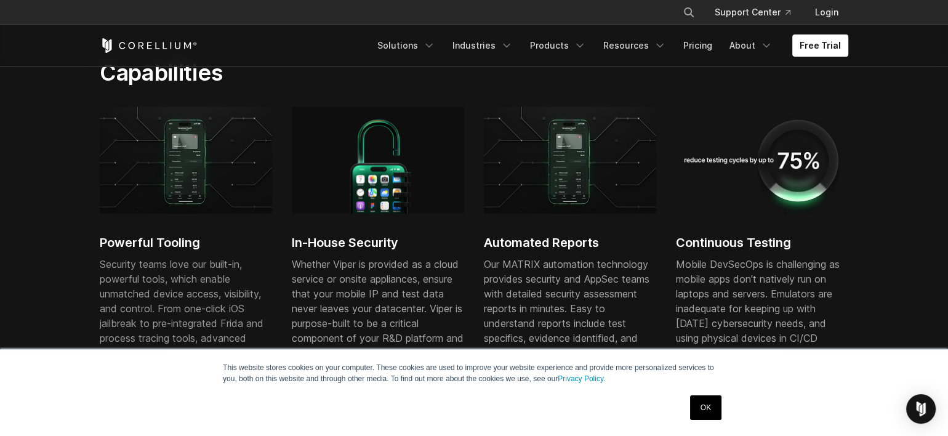
scroll to position [712, 0]
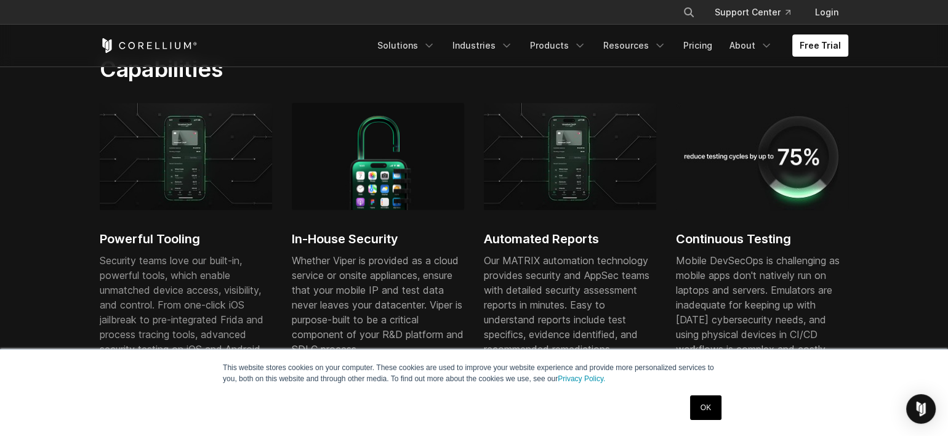
click at [171, 273] on span "Security teams love our built-in, powerful tools, which enable unmatched device…" at bounding box center [182, 312] width 164 height 116
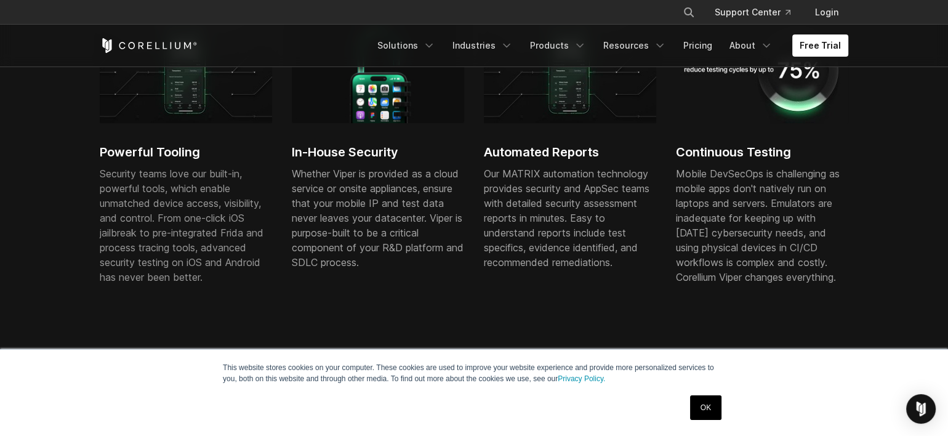
click at [544, 168] on div "Our MATRIX automation technology provides security and AppSec teams with detail…" at bounding box center [570, 217] width 172 height 103
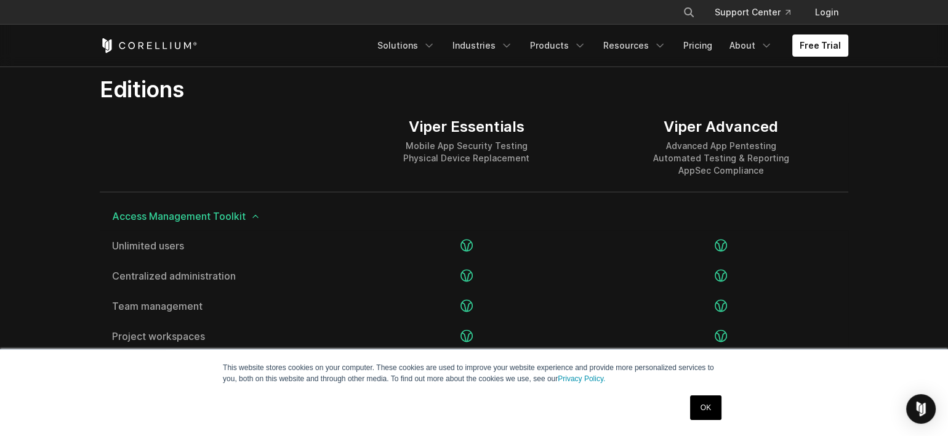
scroll to position [1525, 0]
click at [252, 214] on icon at bounding box center [256, 214] width 10 height 10
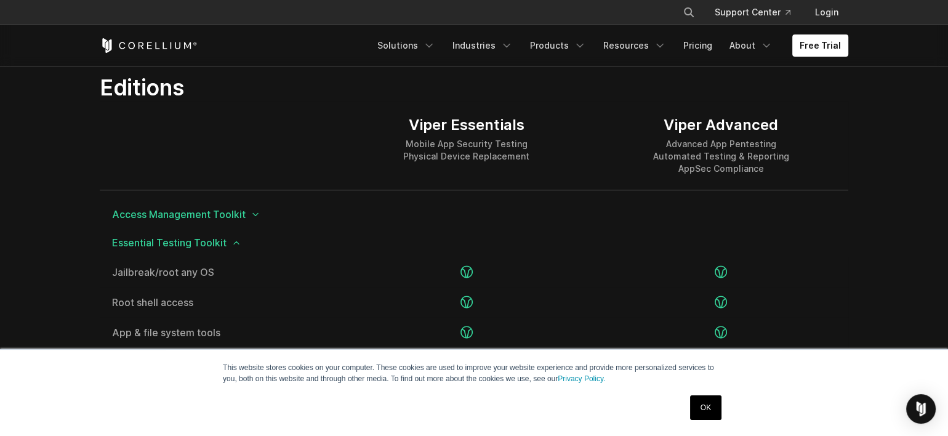
click at [252, 214] on icon at bounding box center [256, 214] width 10 height 10
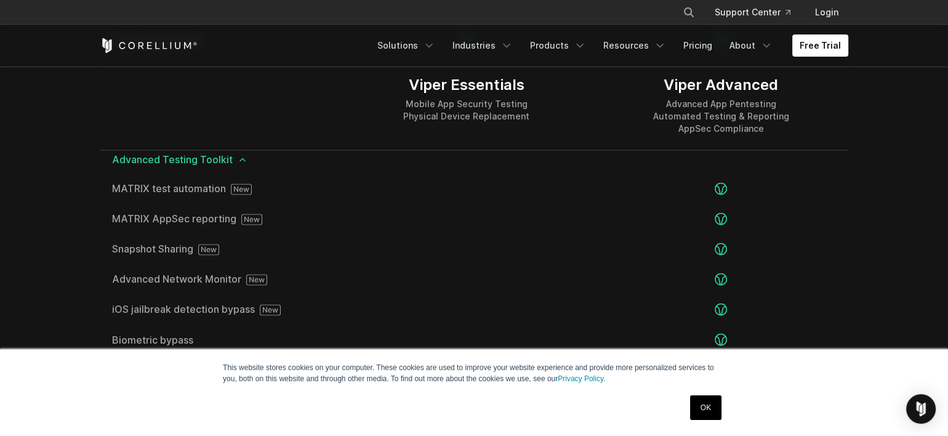
scroll to position [2091, 0]
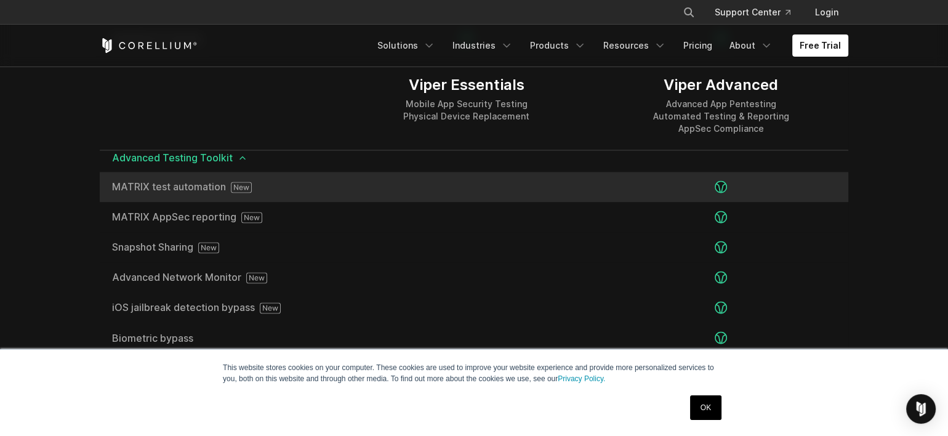
click at [394, 191] on div at bounding box center [466, 187] width 254 height 30
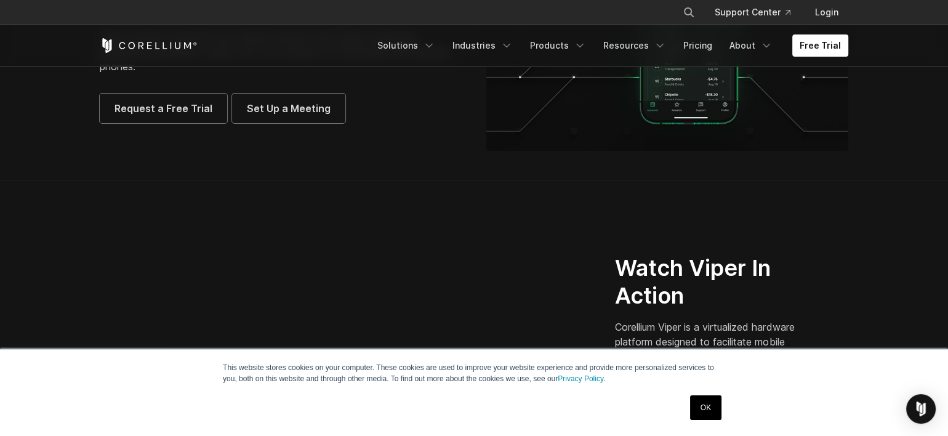
scroll to position [0, 0]
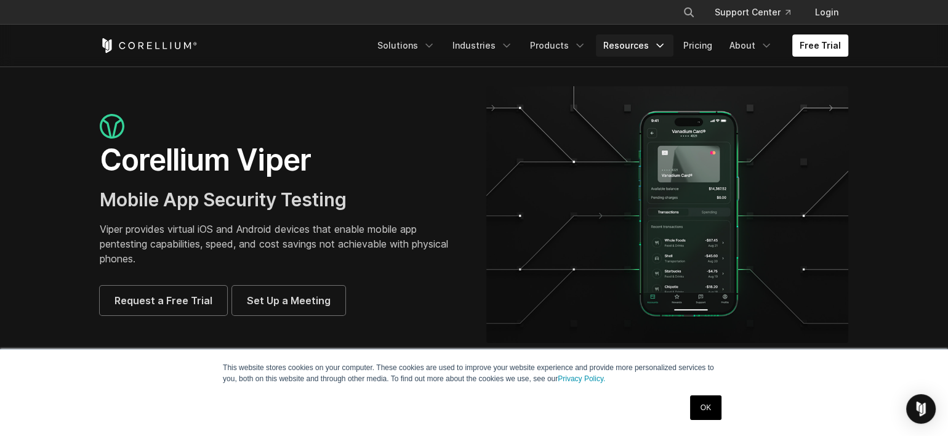
click at [621, 49] on link "Resources" at bounding box center [635, 45] width 78 height 22
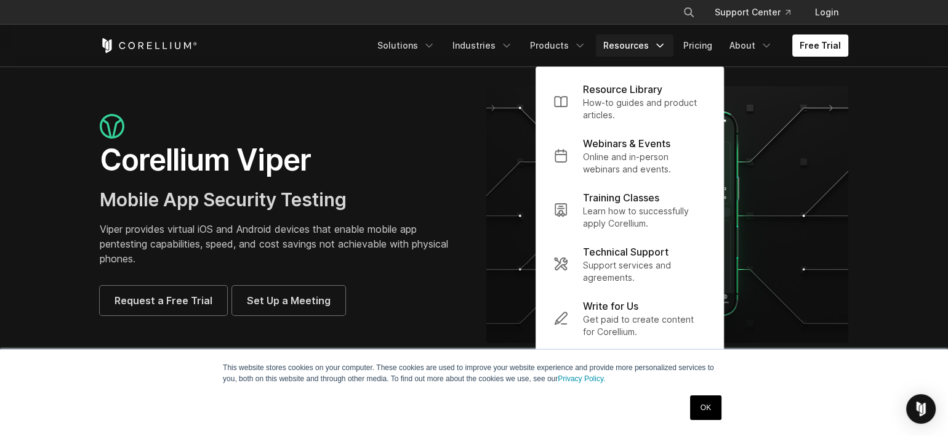
click at [268, 241] on p "Viper provides virtual iOS and Android devices that enable mobile app pentestin…" at bounding box center [281, 244] width 362 height 44
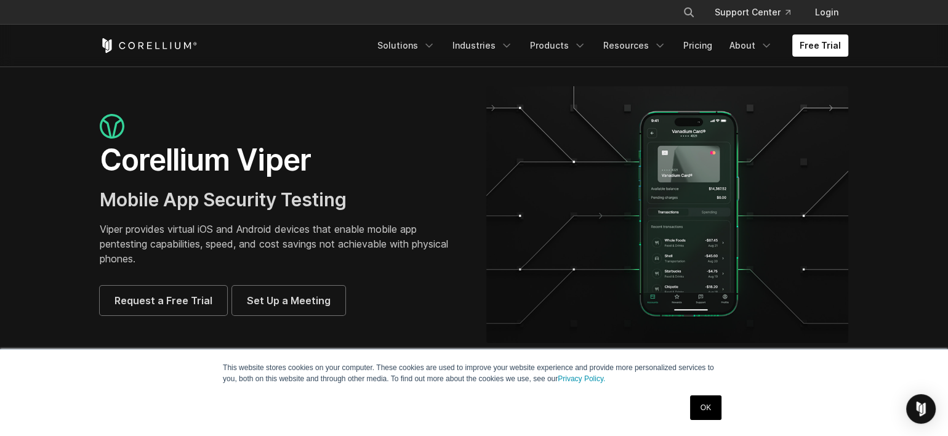
scroll to position [45, 0]
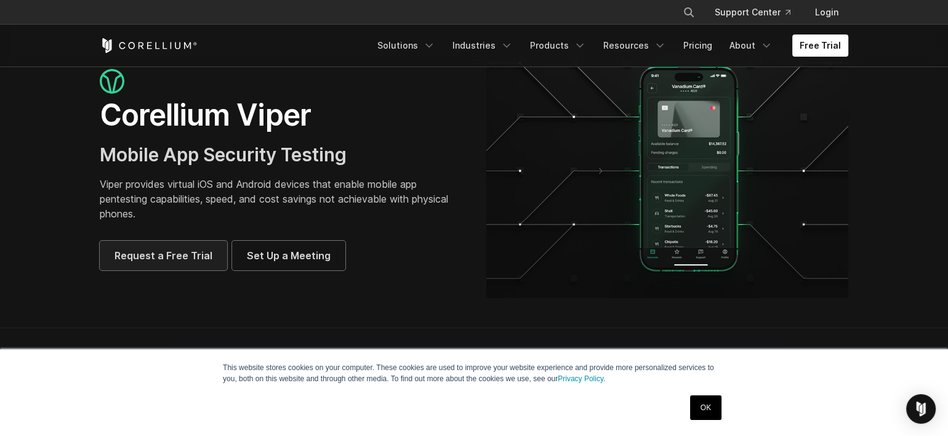
click at [159, 254] on span "Request a Free Trial" at bounding box center [163, 255] width 98 height 15
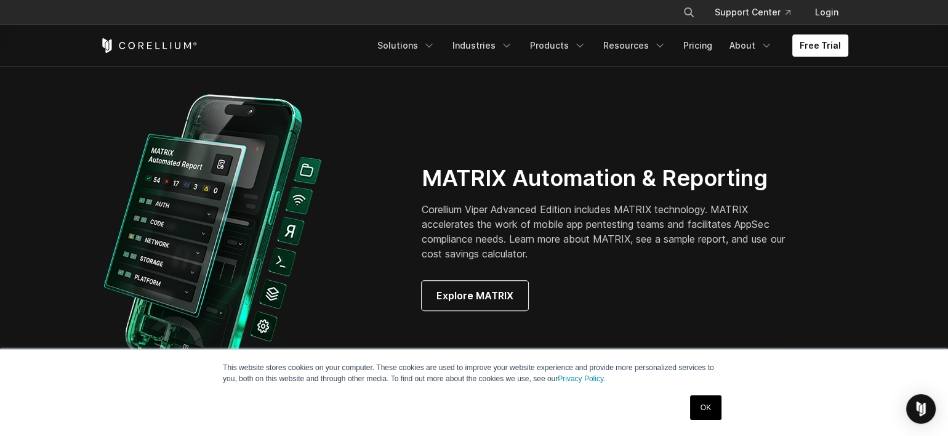
scroll to position [1132, 0]
click at [478, 299] on span "Explore MATRIX" at bounding box center [474, 294] width 77 height 15
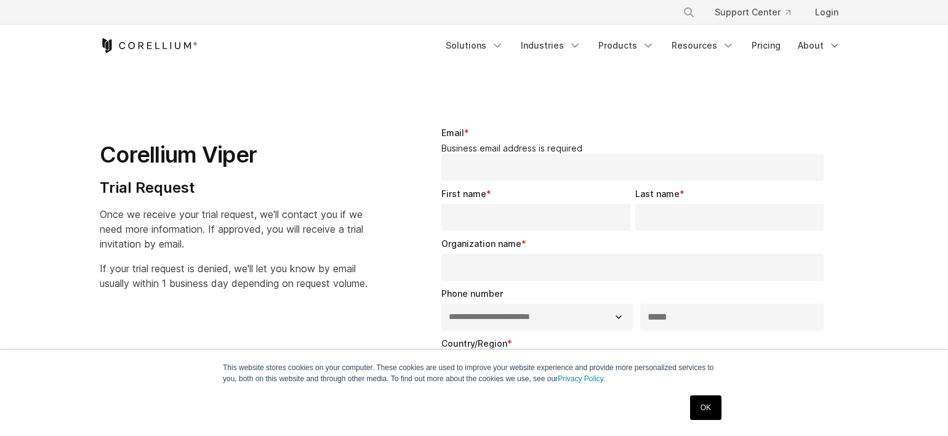
select select "**"
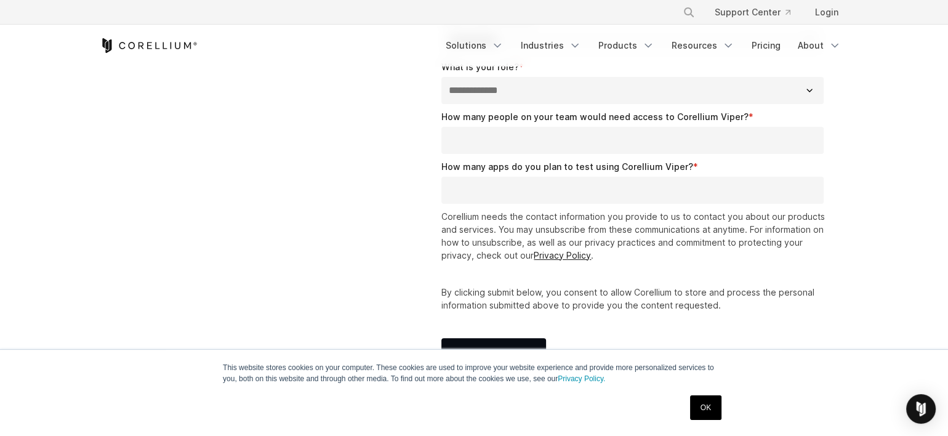
scroll to position [371, 0]
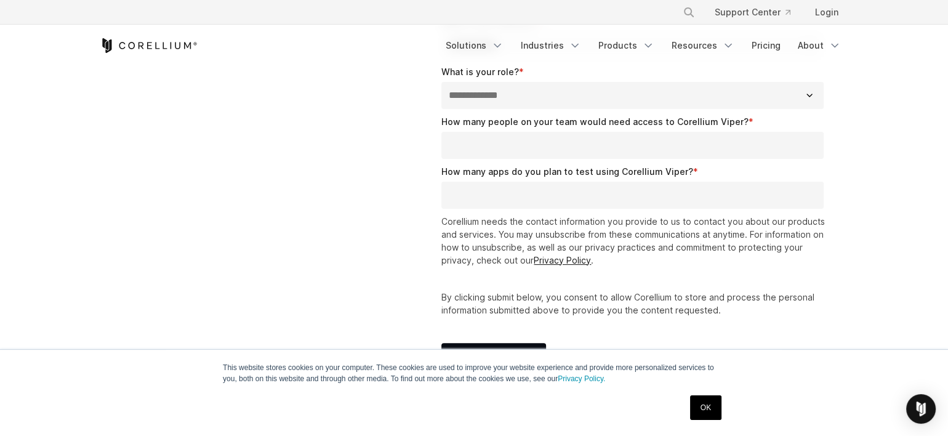
click at [494, 147] on input "How many people on your team would need access to Corellium Viper? *" at bounding box center [632, 145] width 382 height 27
click at [510, 195] on div "How many apps do you plan to test using Corellium Viper? *" at bounding box center [634, 187] width 387 height 44
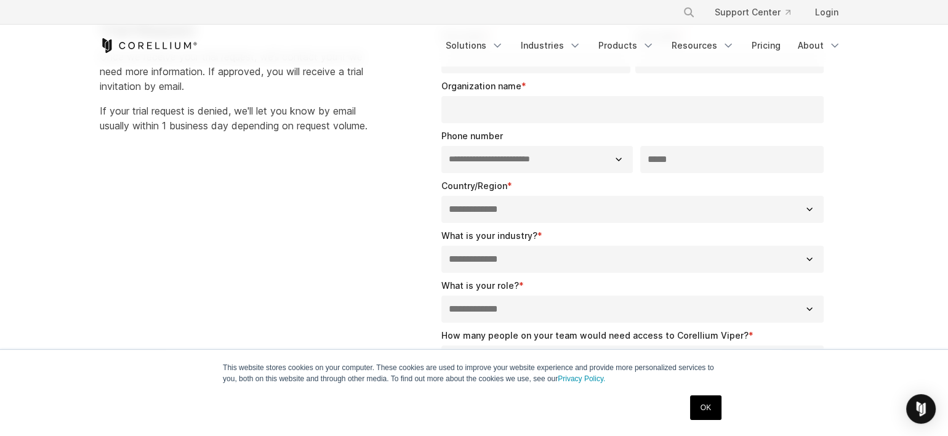
scroll to position [0, 0]
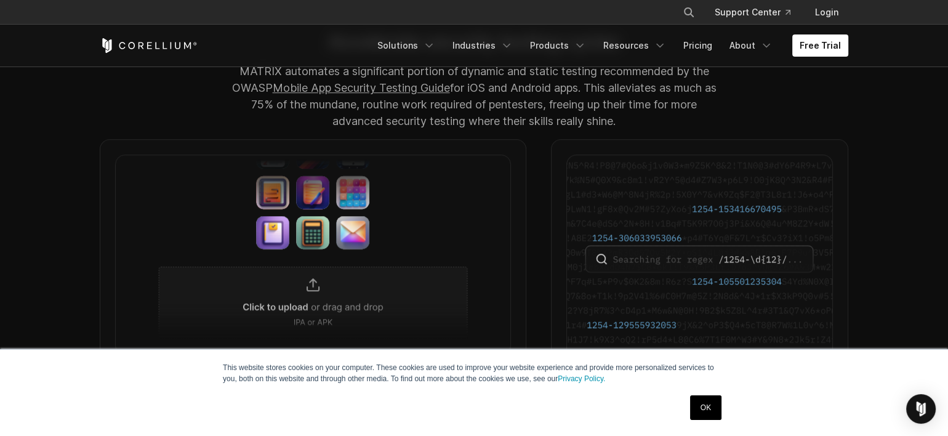
scroll to position [1198, 0]
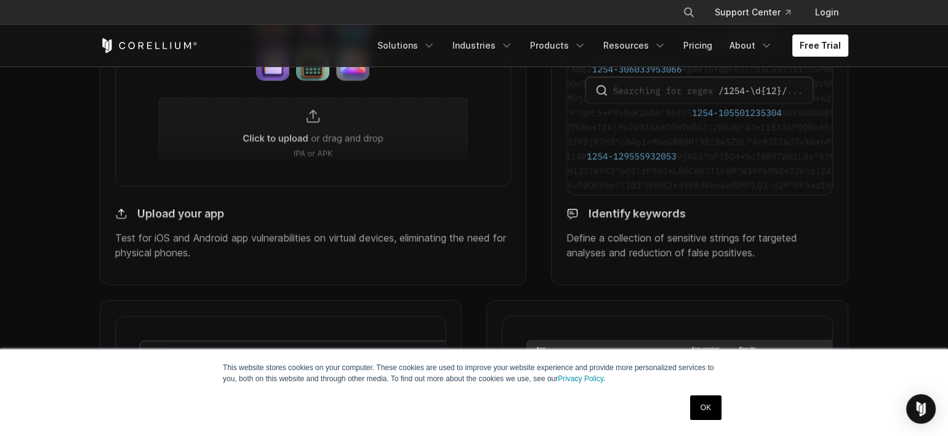
click at [306, 140] on img at bounding box center [313, 86] width 396 height 200
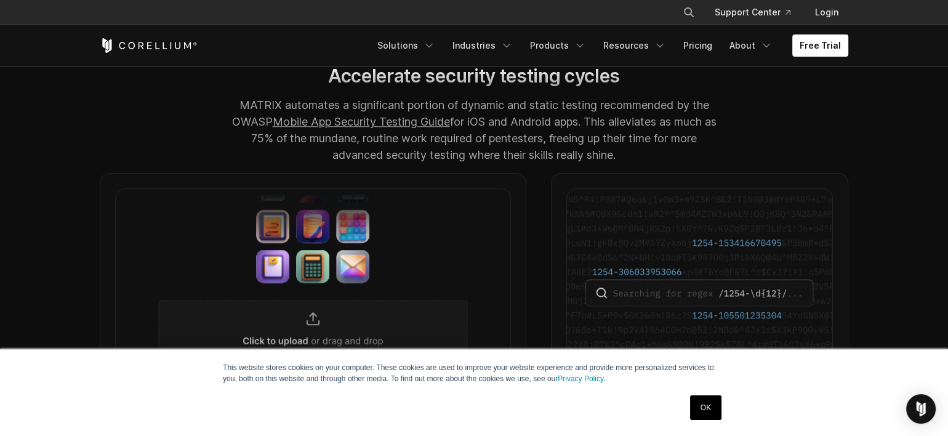
scroll to position [999, 0]
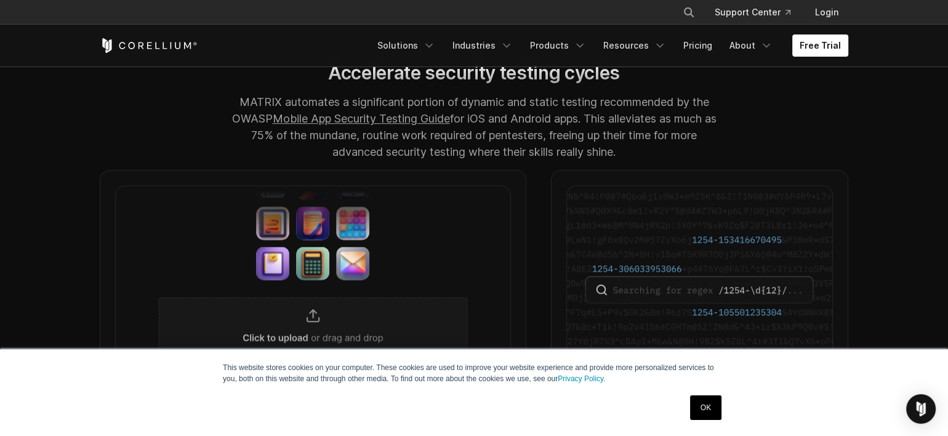
click at [376, 119] on p "MATRIX automates a significant portion of dynamic and static testing recommende…" at bounding box center [473, 127] width 491 height 66
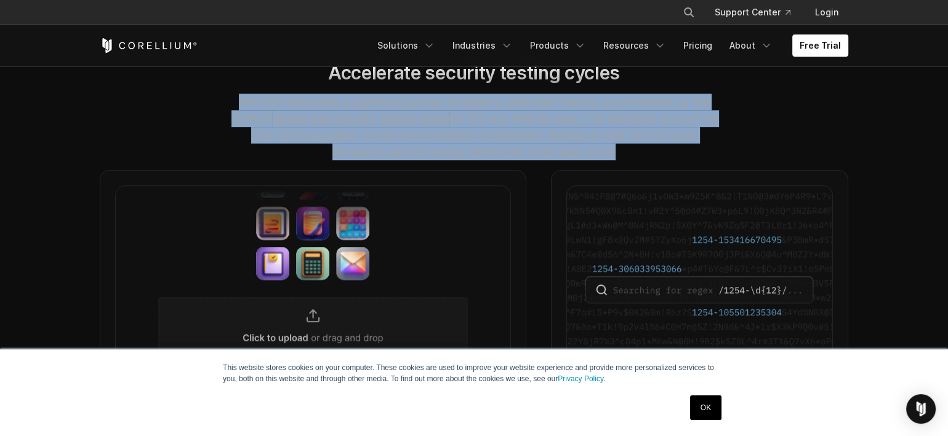
click at [376, 119] on p "MATRIX automates a significant portion of dynamic and static testing recommende…" at bounding box center [473, 127] width 491 height 66
click at [483, 131] on p "MATRIX automates a significant portion of dynamic and static testing recommende…" at bounding box center [473, 127] width 491 height 66
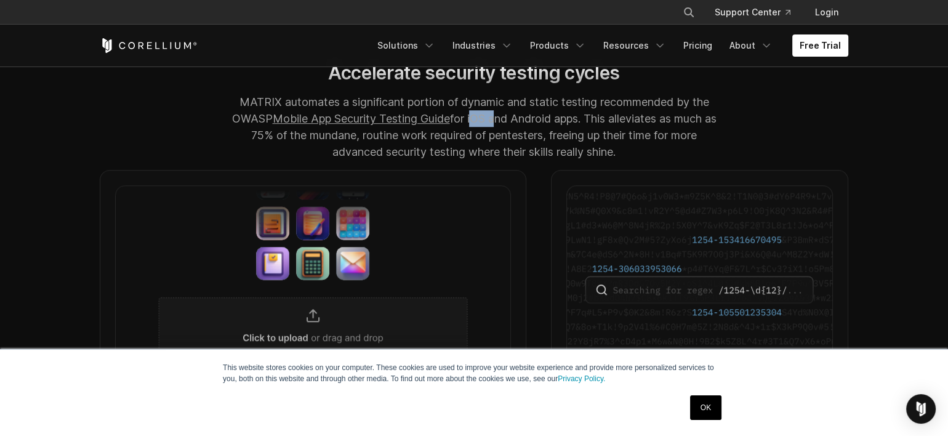
click at [483, 131] on p "MATRIX automates a significant portion of dynamic and static testing recommende…" at bounding box center [473, 127] width 491 height 66
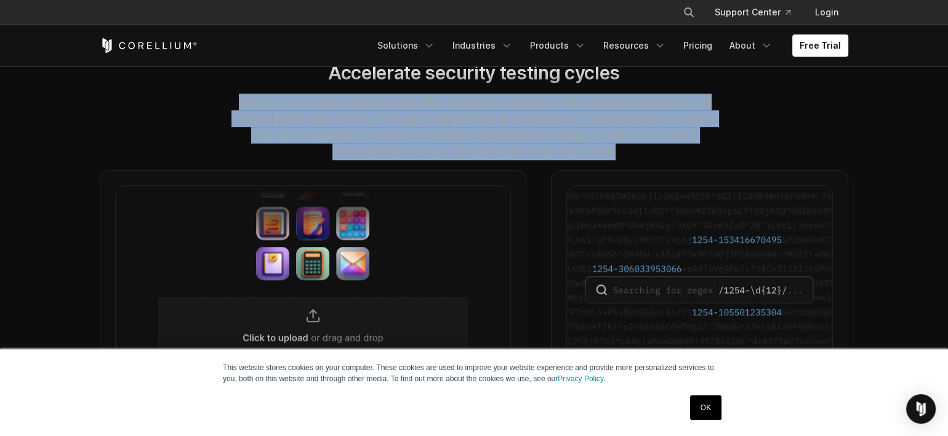
click at [483, 131] on p "MATRIX automates a significant portion of dynamic and static testing recommende…" at bounding box center [473, 127] width 491 height 66
click at [492, 160] on p "MATRIX automates a significant portion of dynamic and static testing recommende…" at bounding box center [473, 127] width 491 height 66
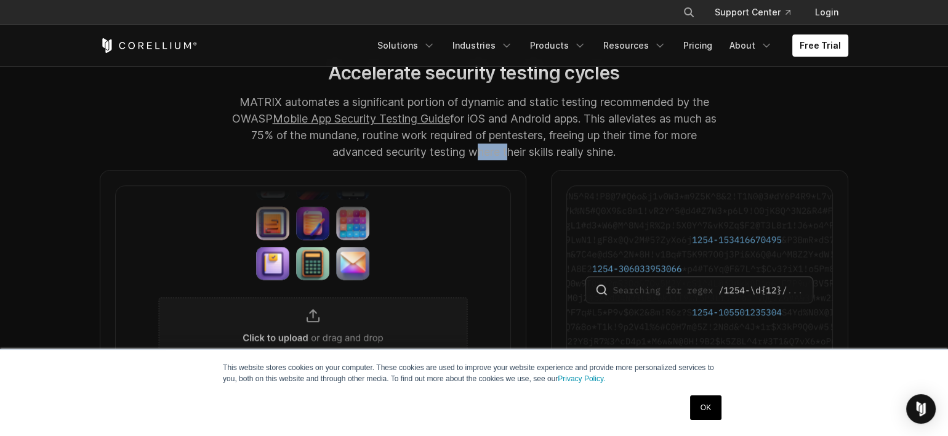
click at [492, 160] on p "MATRIX automates a significant portion of dynamic and static testing recommende…" at bounding box center [473, 127] width 491 height 66
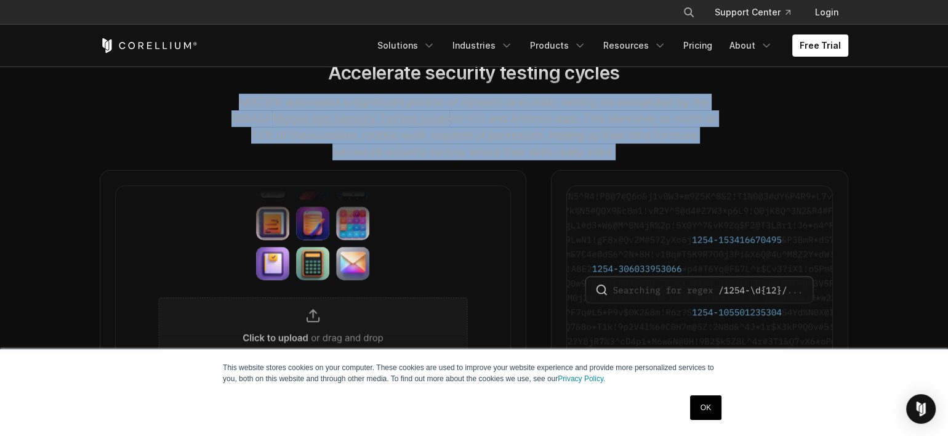
click at [492, 160] on p "MATRIX automates a significant portion of dynamic and static testing recommende…" at bounding box center [473, 127] width 491 height 66
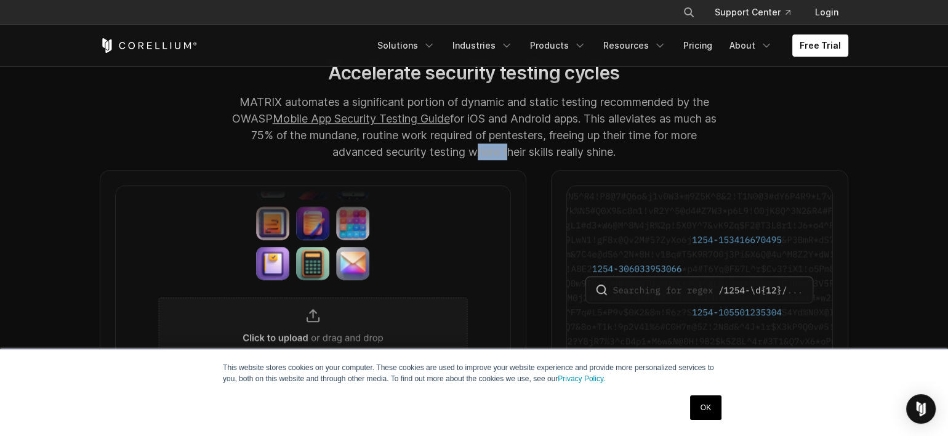
click at [492, 160] on p "MATRIX automates a significant portion of dynamic and static testing recommende…" at bounding box center [473, 127] width 491 height 66
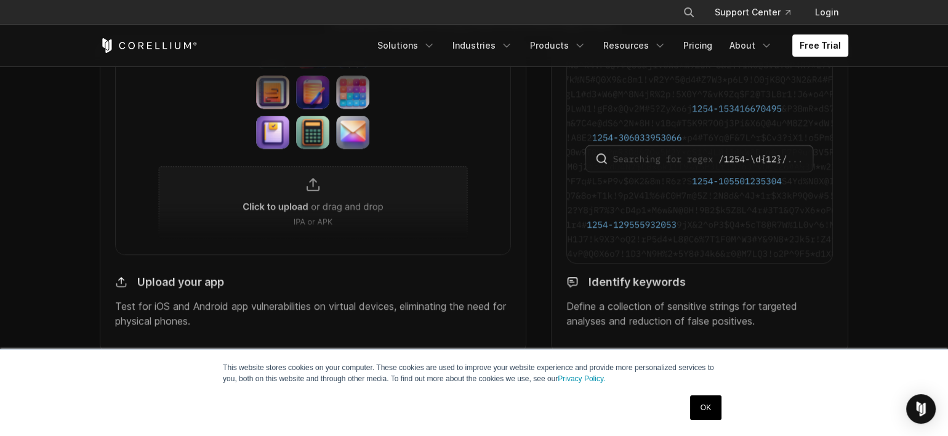
scroll to position [1136, 0]
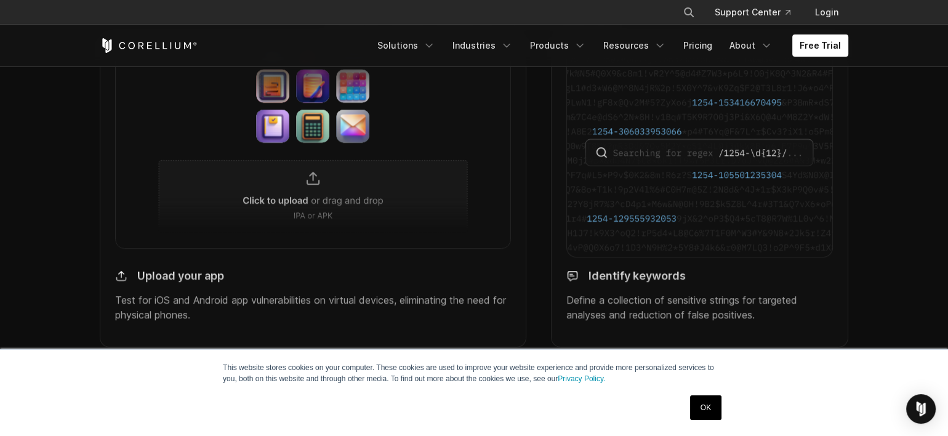
click at [648, 164] on img at bounding box center [699, 152] width 267 height 209
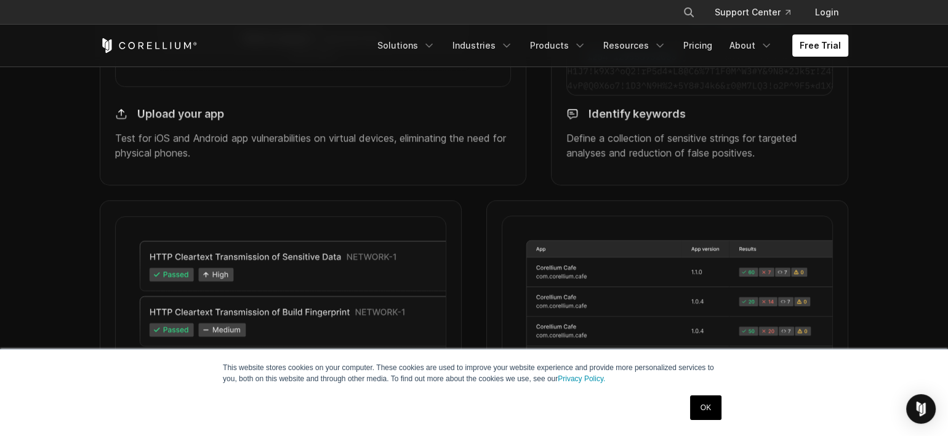
scroll to position [1410, 0]
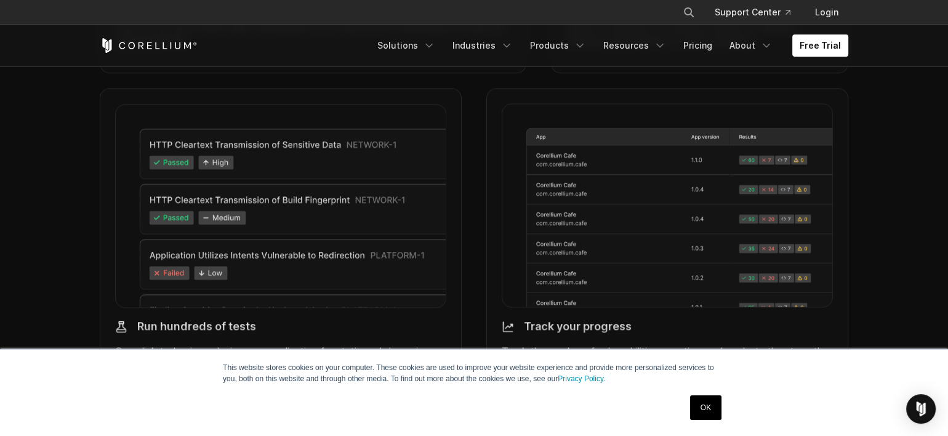
click at [246, 217] on img at bounding box center [280, 205] width 331 height 204
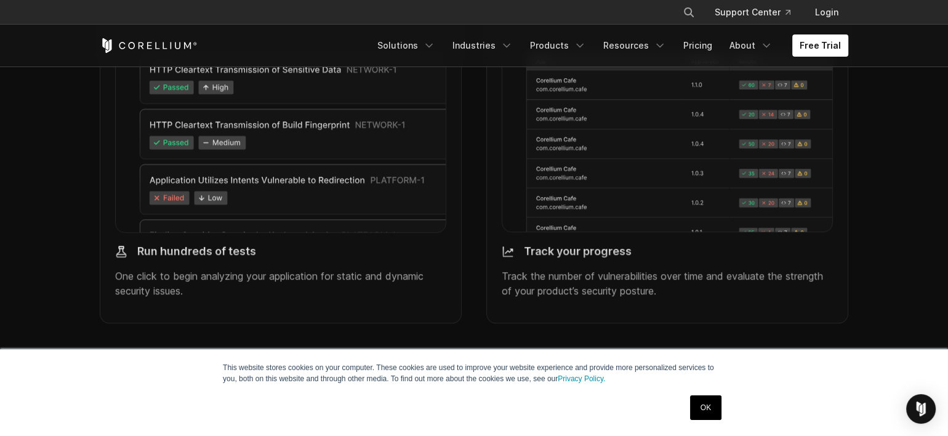
click at [225, 195] on img at bounding box center [280, 130] width 331 height 204
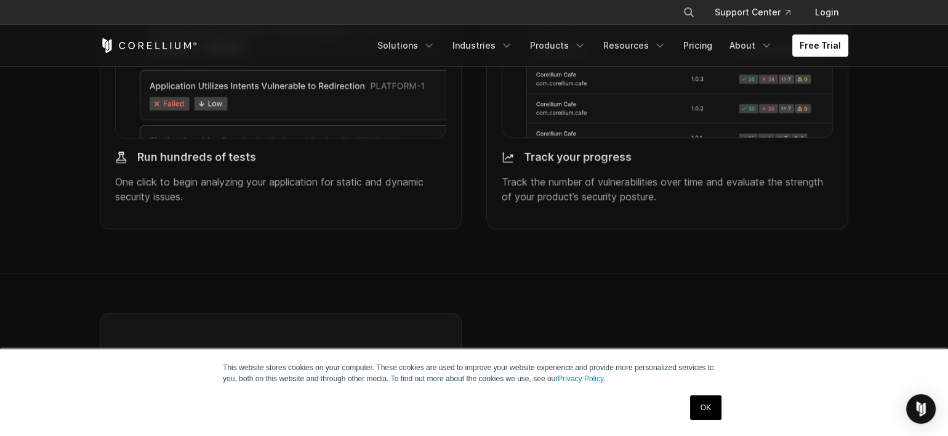
scroll to position [1580, 0]
click at [225, 195] on p "One click to begin analyzing your application for static and dynamic security i…" at bounding box center [280, 189] width 331 height 30
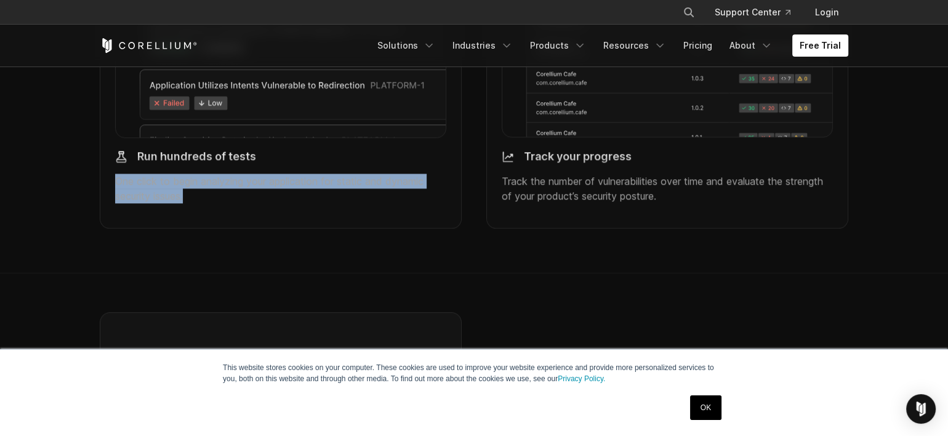
click at [225, 195] on p "One click to begin analyzing your application for static and dynamic security i…" at bounding box center [280, 189] width 331 height 30
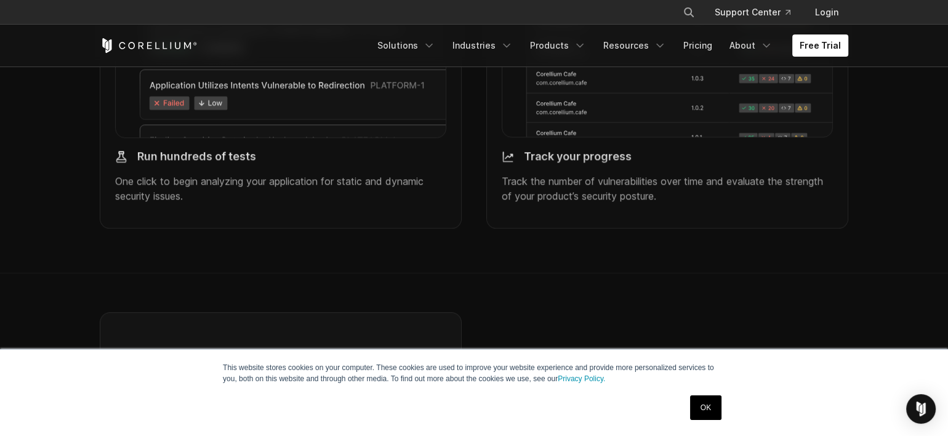
click at [529, 203] on p "Track the number of vulnerabilities over time and evaluate the strength of your…" at bounding box center [667, 189] width 331 height 30
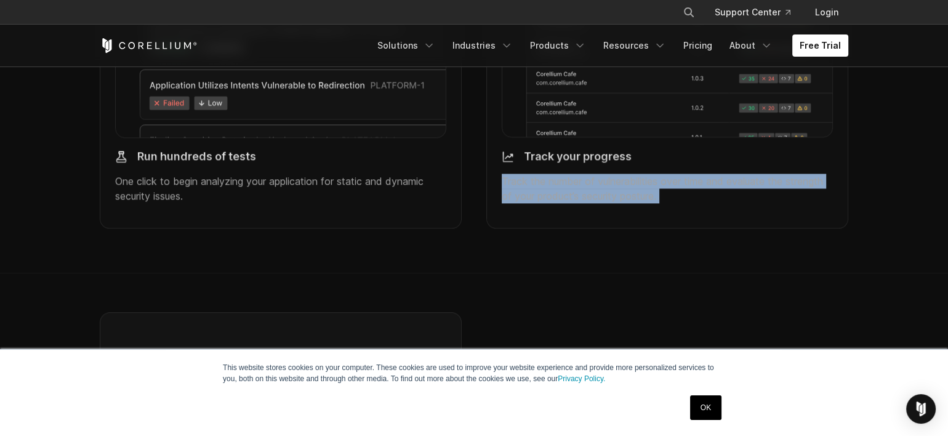
click at [529, 203] on p "Track the number of vulnerabilities over time and evaluate the strength of your…" at bounding box center [667, 189] width 331 height 30
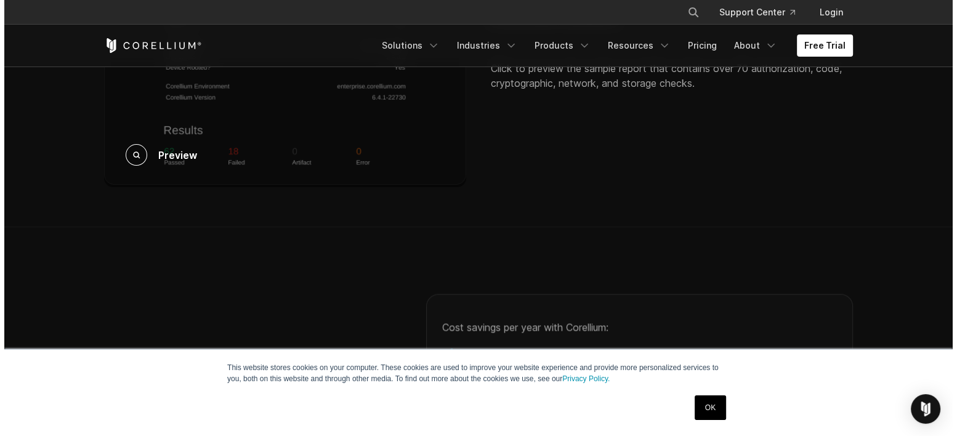
scroll to position [2039, 0]
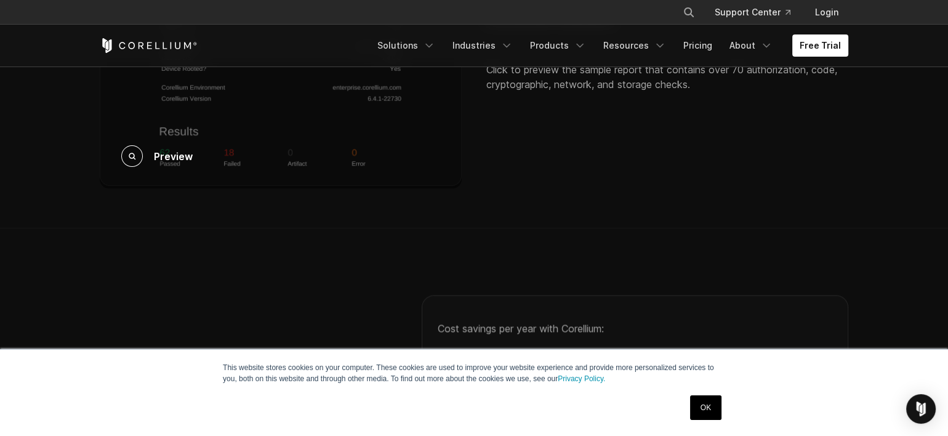
click at [228, 141] on div "Preview" at bounding box center [281, 20] width 362 height 335
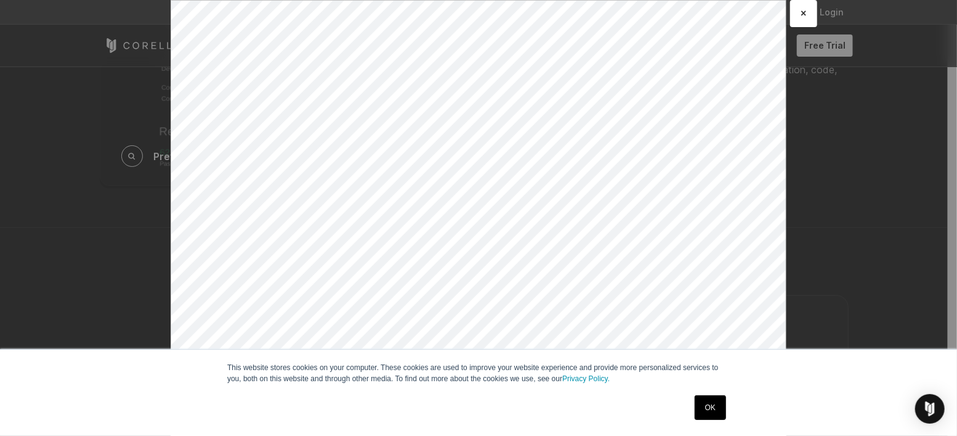
scroll to position [0, 0]
click at [718, 407] on link "OK" at bounding box center [709, 407] width 31 height 25
